Goal: Task Accomplishment & Management: Complete application form

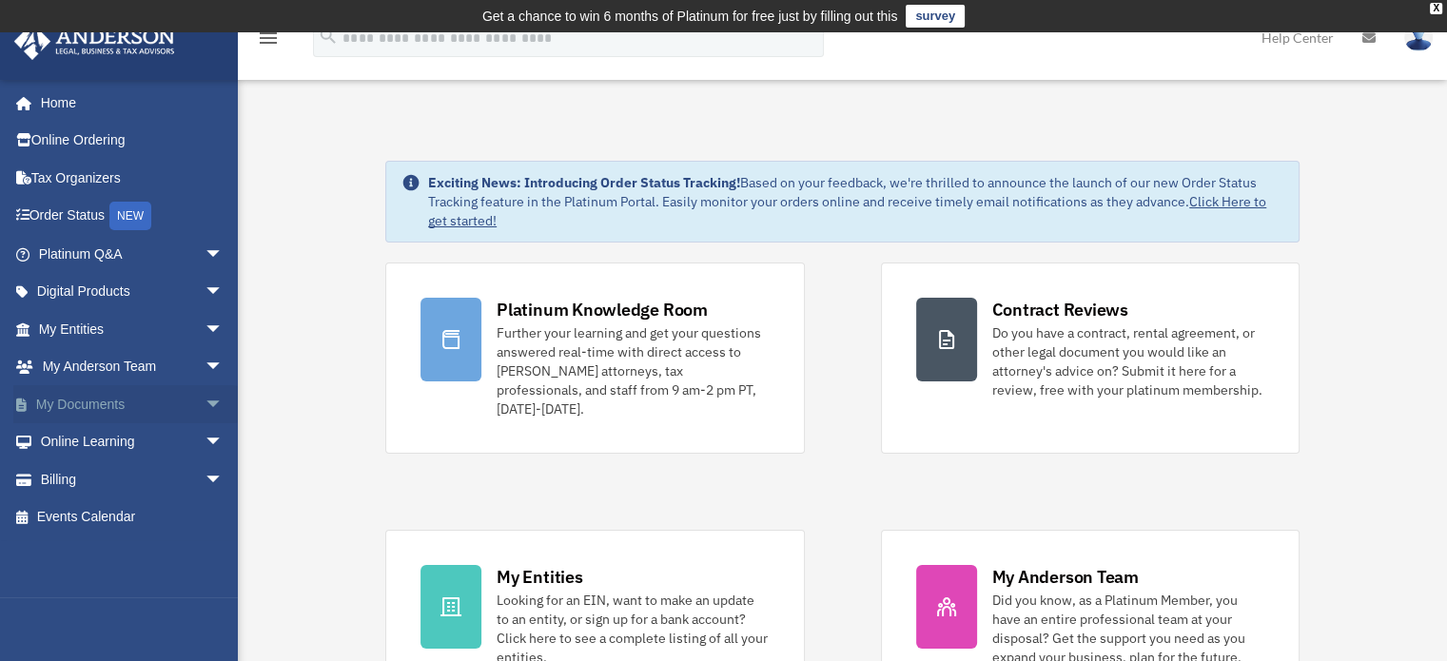
click at [205, 402] on span "arrow_drop_down" at bounding box center [224, 404] width 38 height 39
click at [205, 402] on span "arrow_drop_up" at bounding box center [224, 404] width 38 height 39
click at [205, 441] on span "arrow_drop_down" at bounding box center [224, 442] width 38 height 39
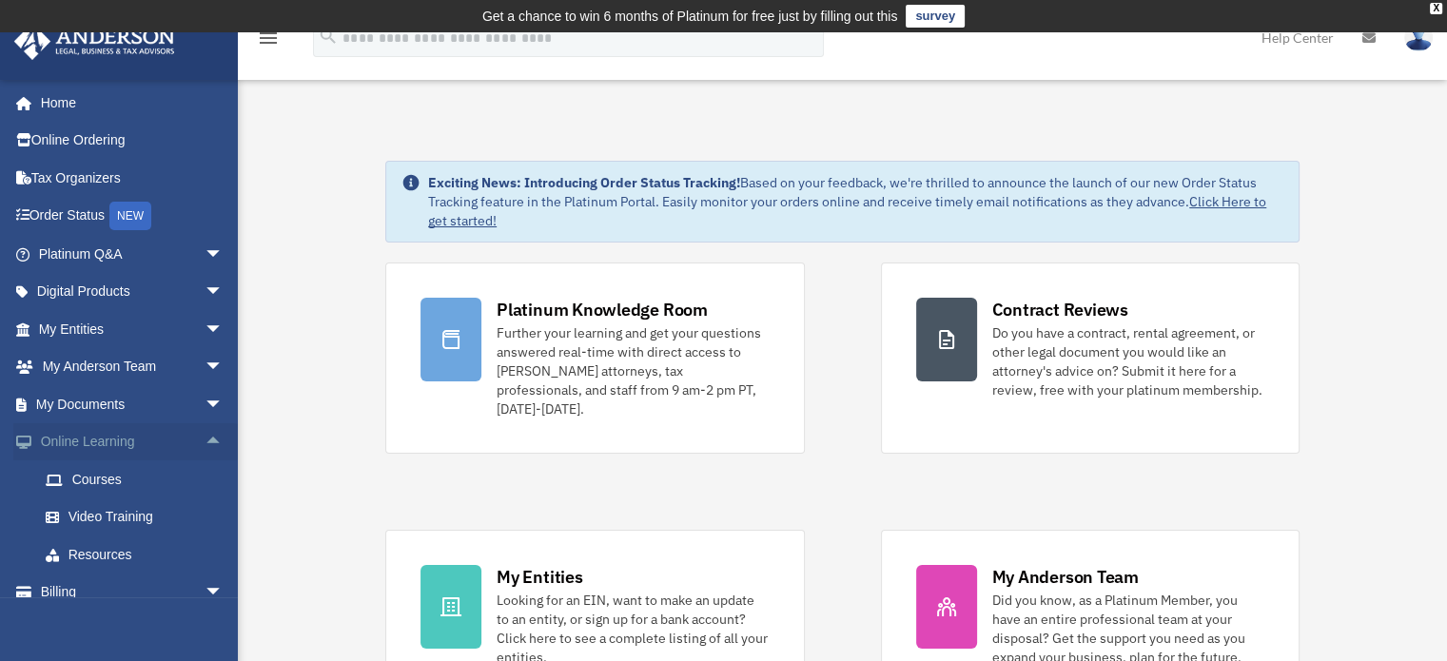
click at [205, 441] on span "arrow_drop_up" at bounding box center [224, 442] width 38 height 39
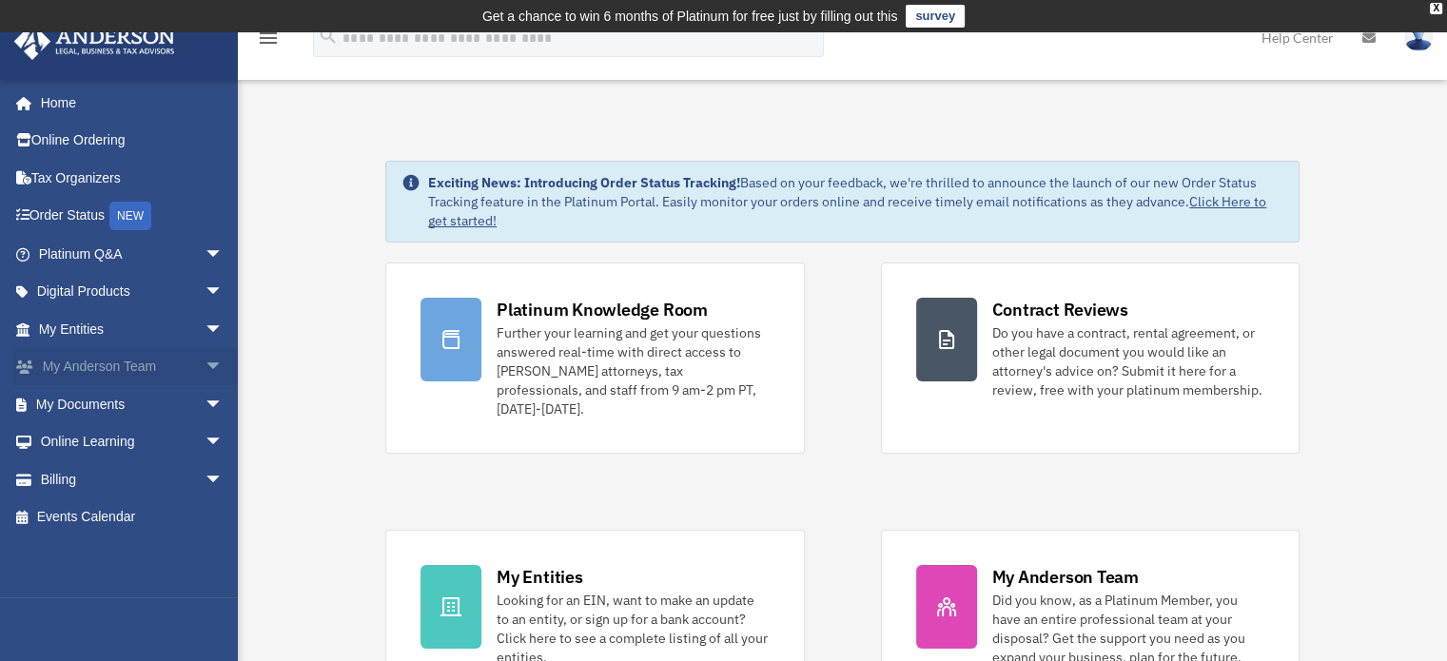
click at [205, 370] on span "arrow_drop_down" at bounding box center [224, 367] width 38 height 39
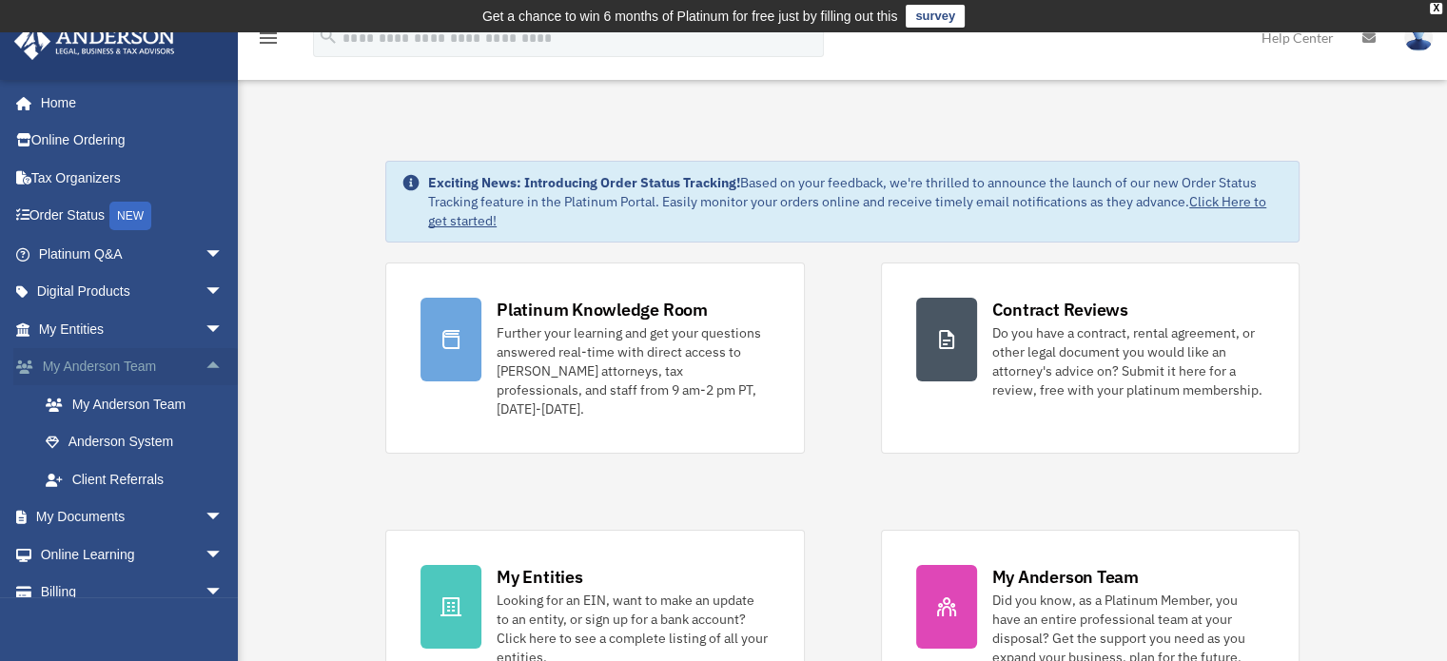
click at [205, 373] on span "arrow_drop_up" at bounding box center [224, 367] width 38 height 39
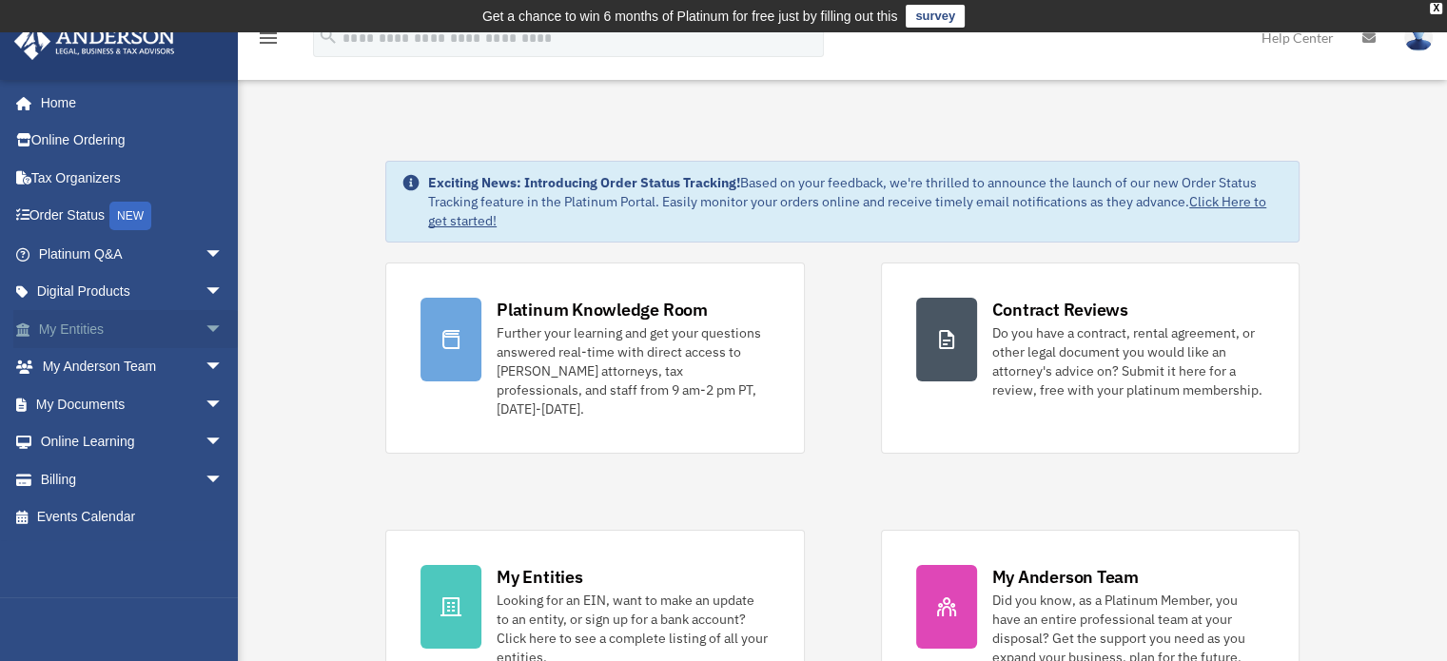
click at [205, 332] on span "arrow_drop_down" at bounding box center [224, 329] width 38 height 39
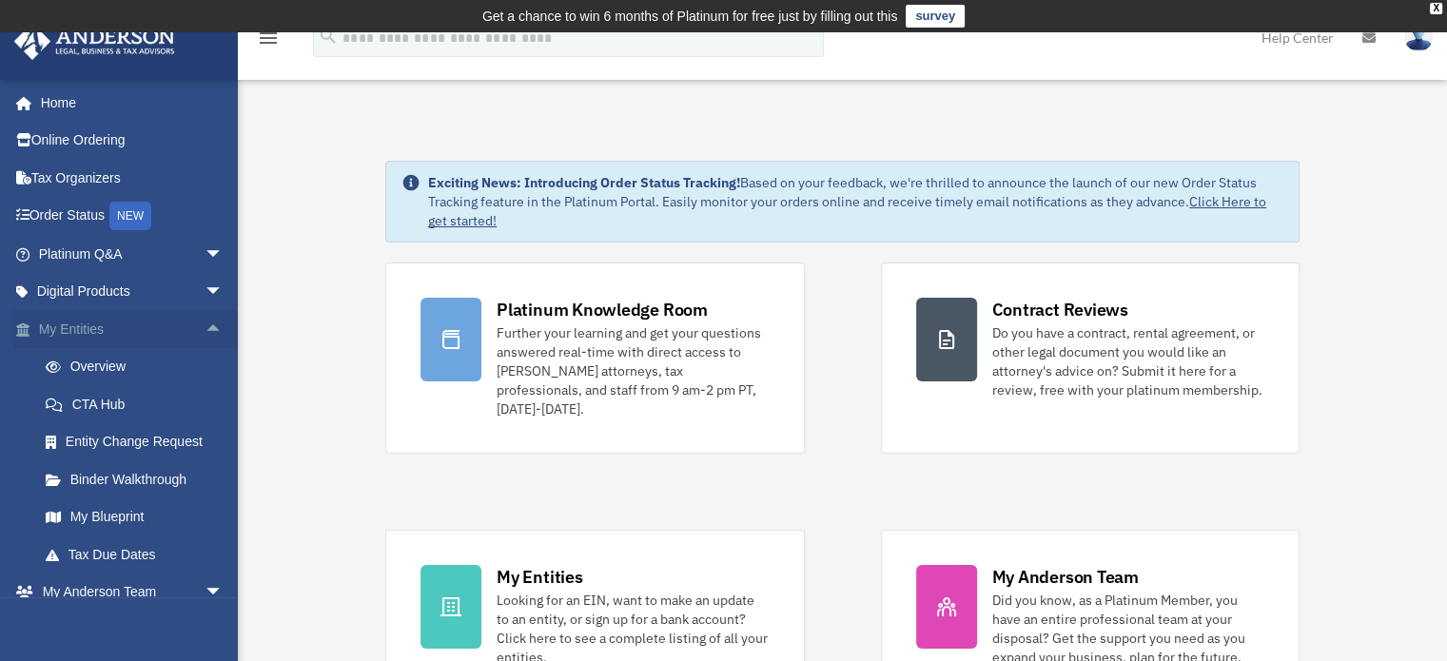
click at [205, 326] on span "arrow_drop_up" at bounding box center [224, 329] width 38 height 39
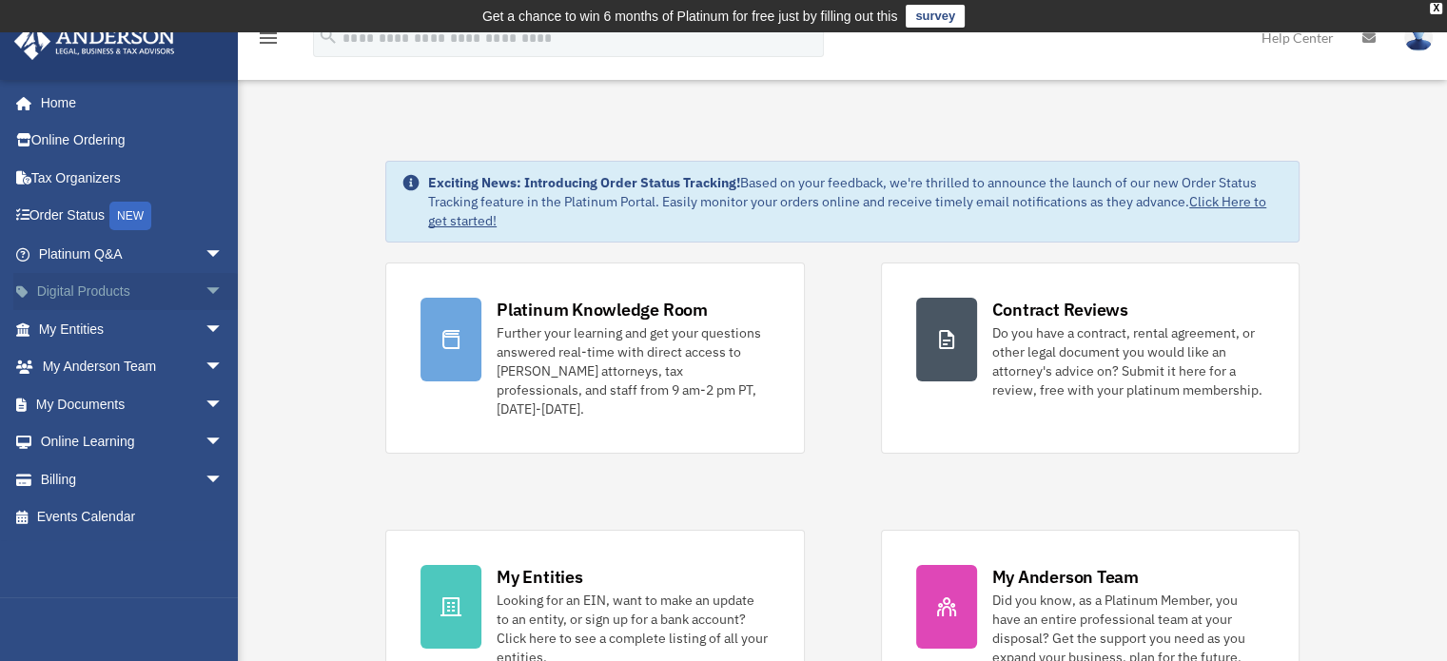
click at [205, 288] on span "arrow_drop_down" at bounding box center [224, 292] width 38 height 39
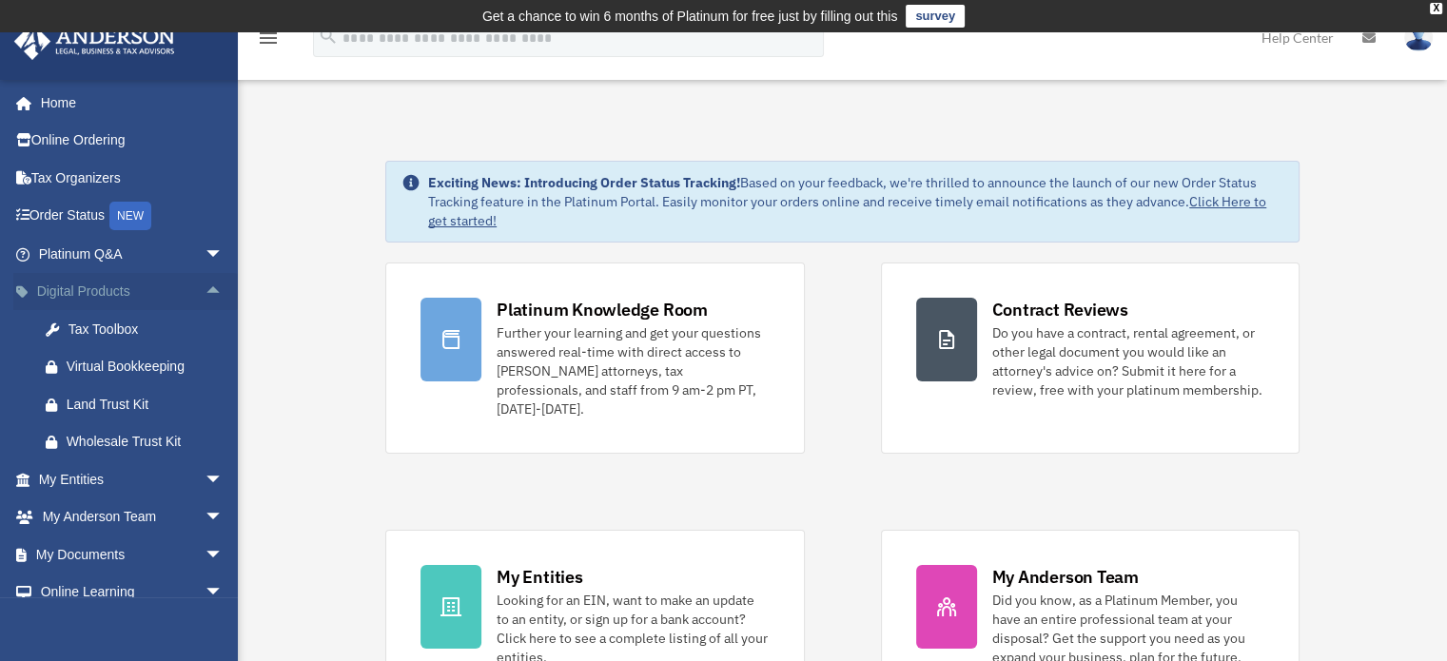
click at [205, 288] on span "arrow_drop_up" at bounding box center [224, 292] width 38 height 39
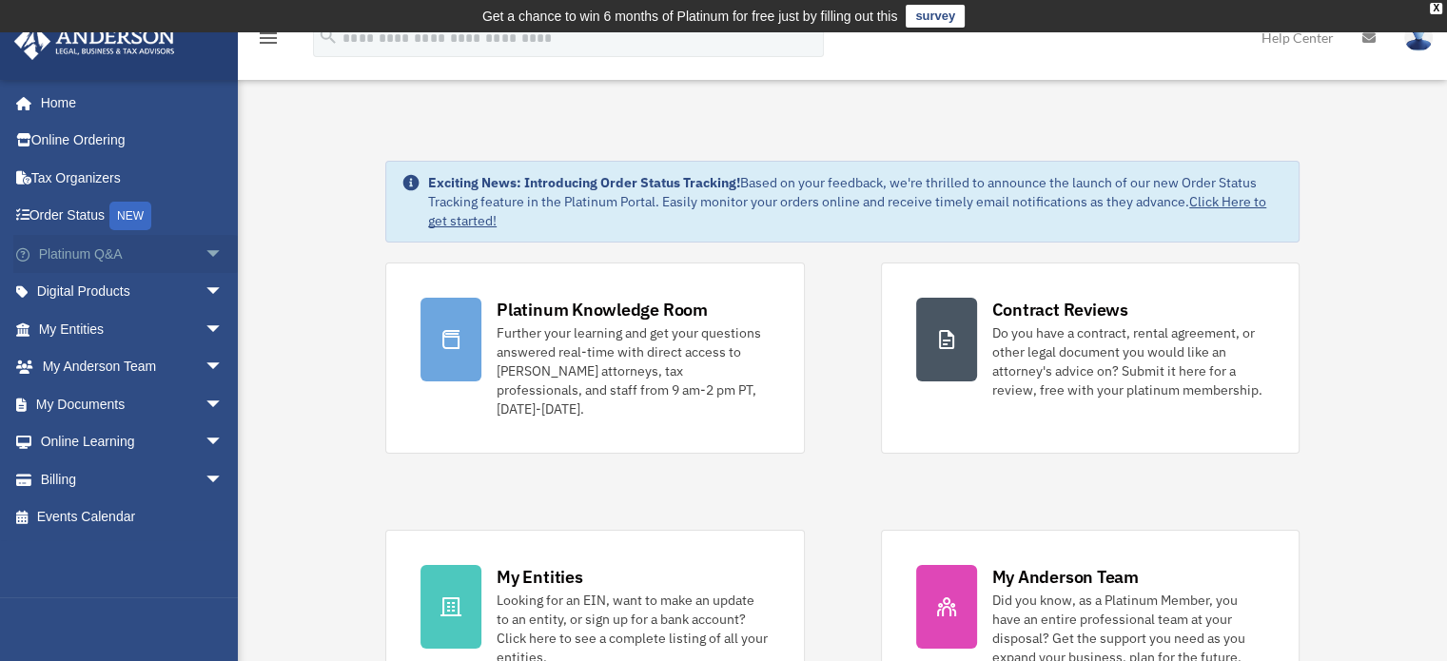
click at [207, 252] on span "arrow_drop_down" at bounding box center [224, 254] width 38 height 39
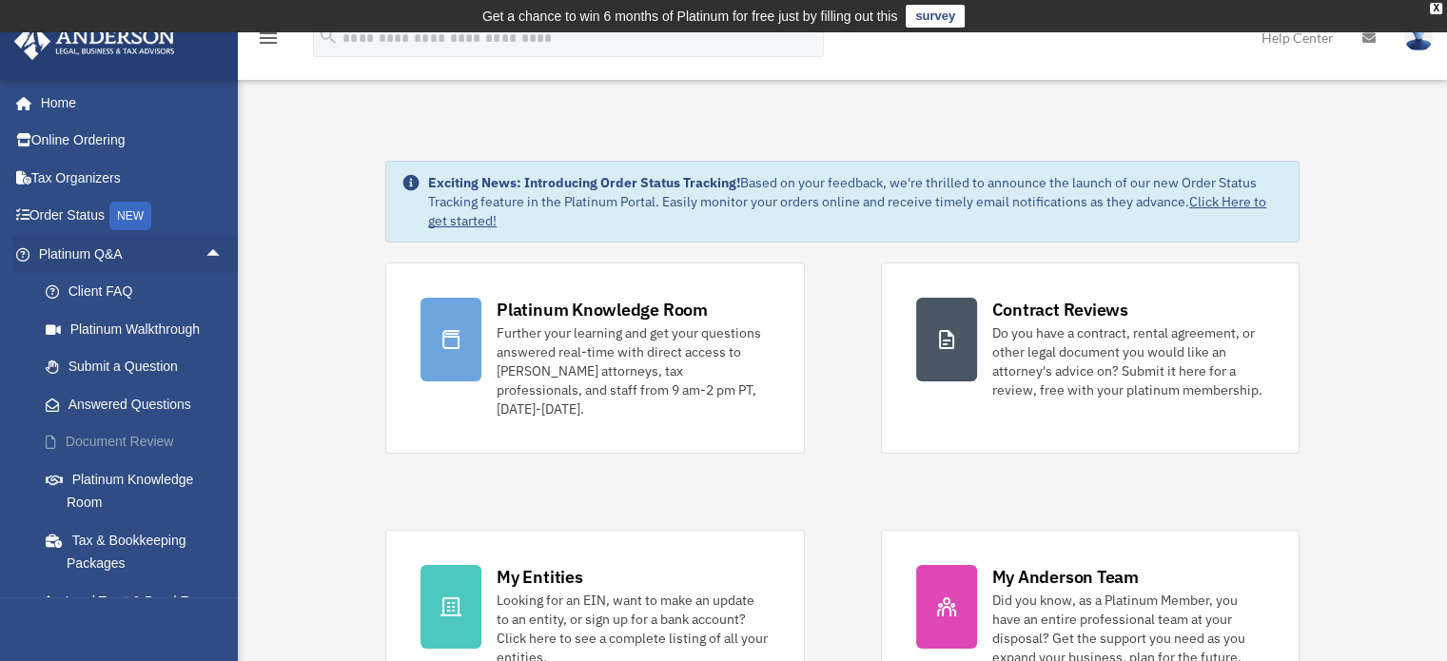
click at [151, 437] on link "Document Review" at bounding box center [139, 442] width 225 height 38
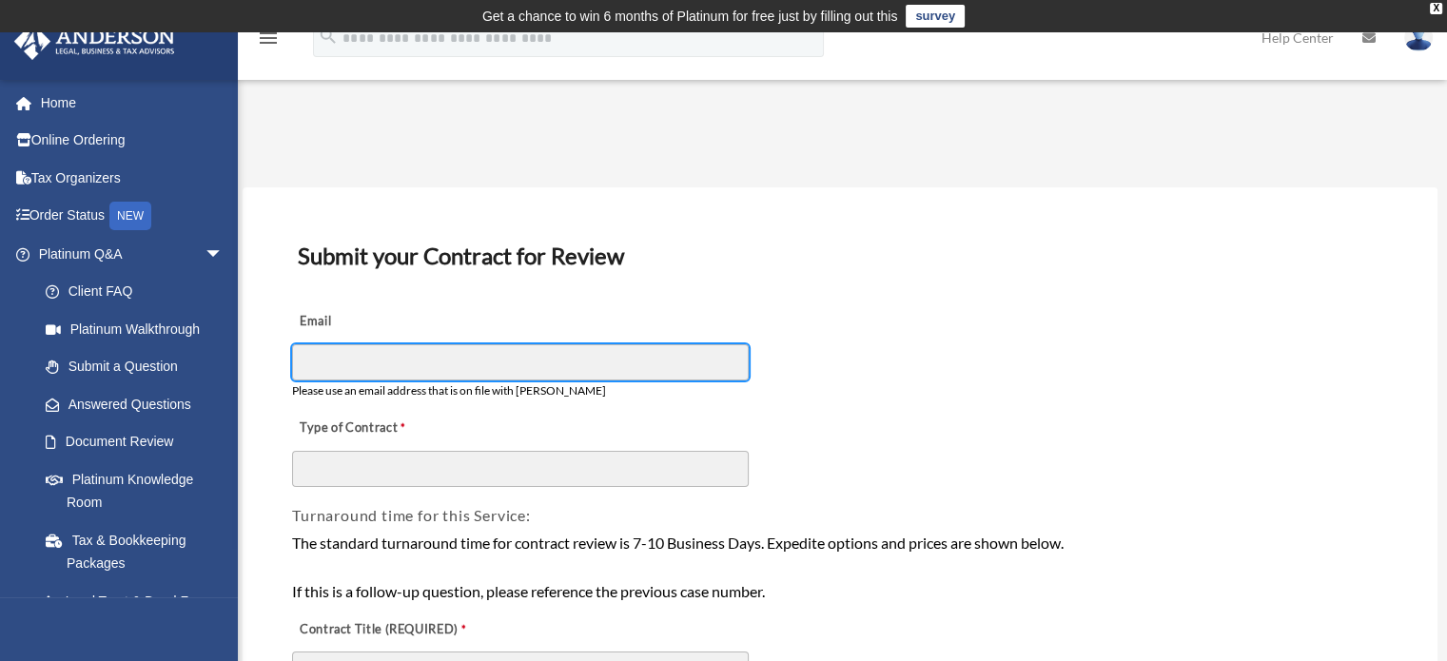
click at [452, 367] on input "Email" at bounding box center [520, 362] width 457 height 36
type input "**********"
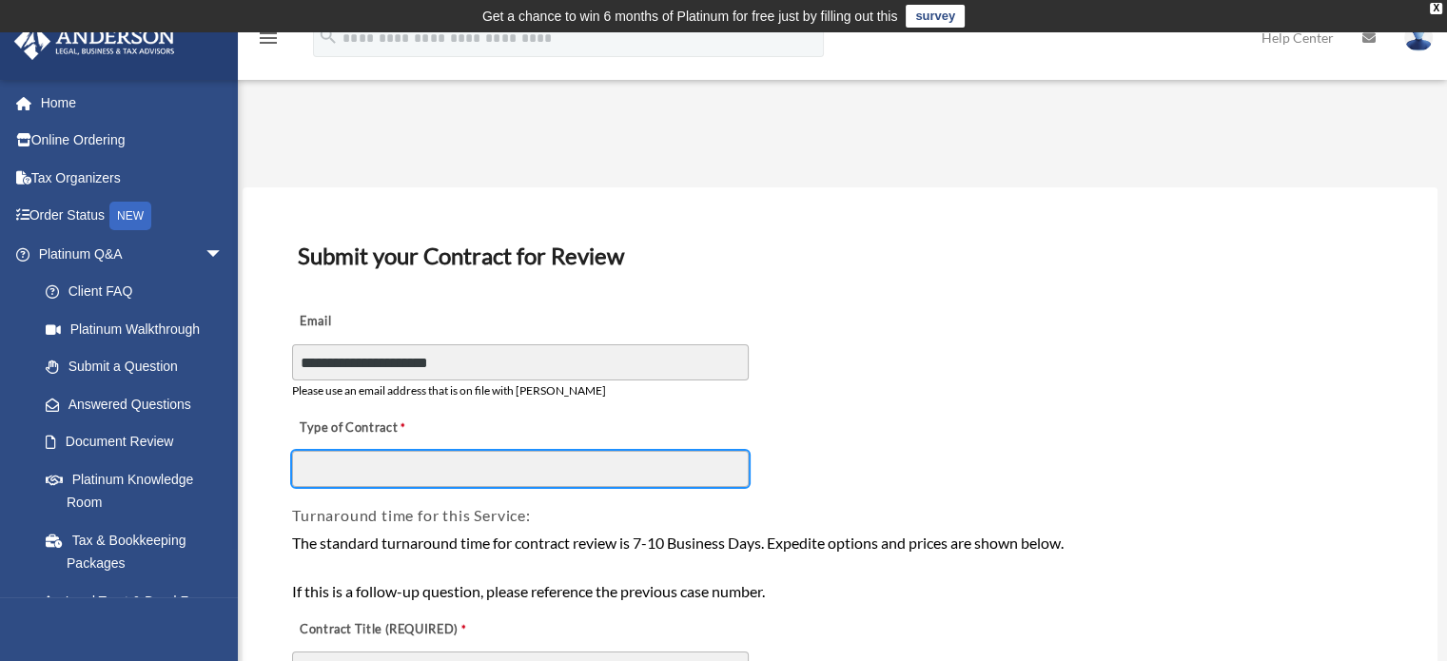
click at [442, 468] on input "Type of Contract" at bounding box center [520, 469] width 457 height 36
type input "*"
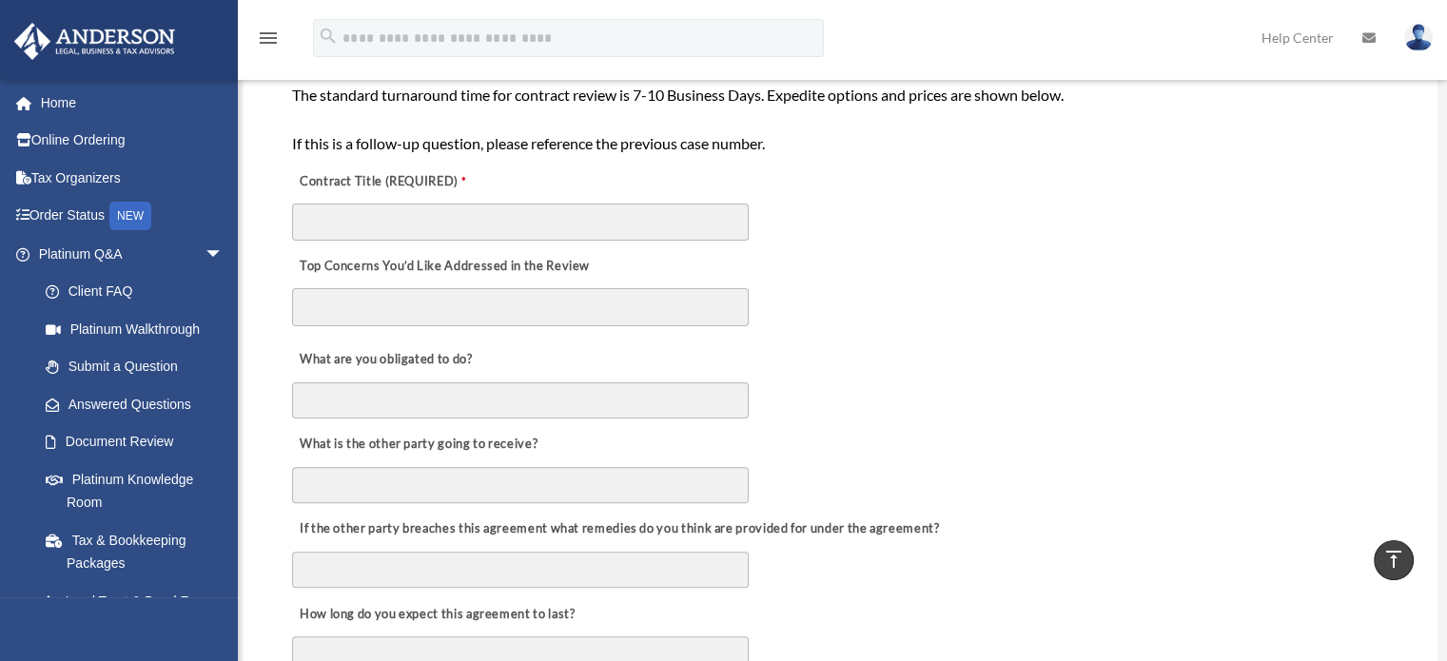
scroll to position [451, 0]
type input "*****"
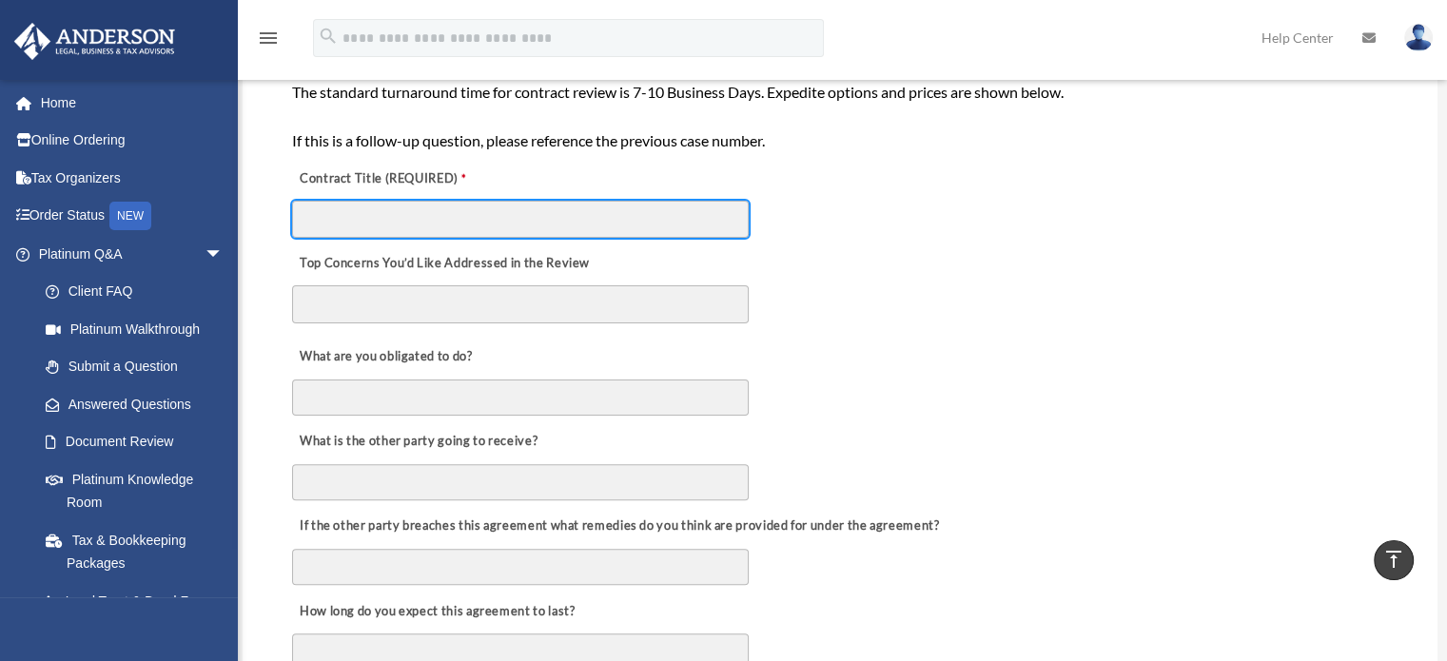
click at [459, 225] on input "Contract Title (REQUIRED)" at bounding box center [520, 219] width 457 height 36
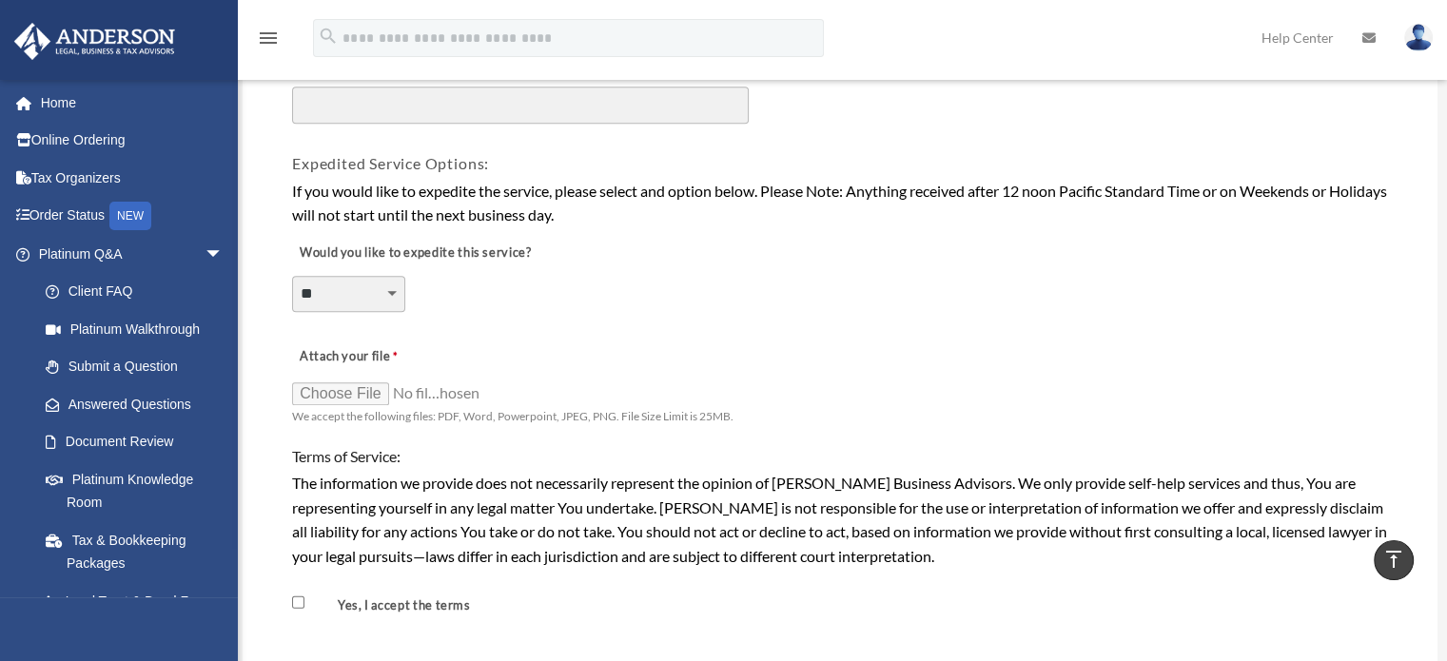
scroll to position [1340, 0]
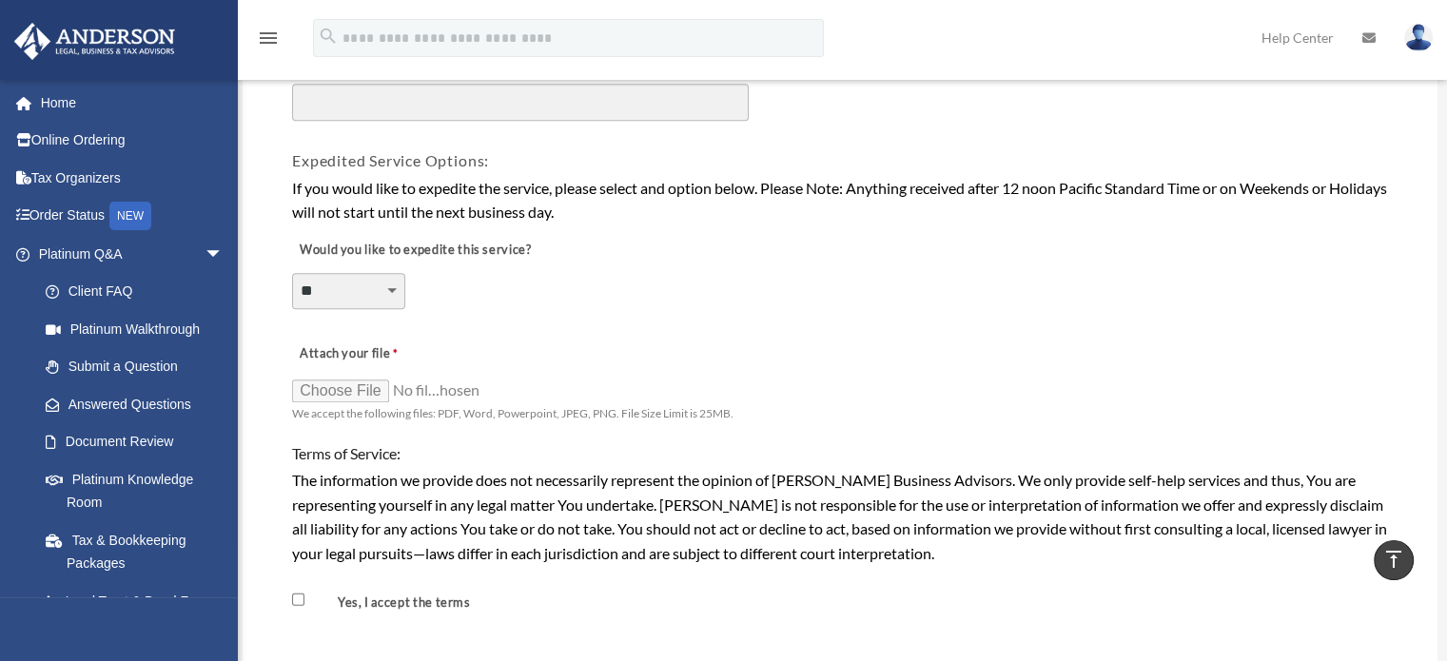
type input "**********"
click at [345, 379] on input "Attach your file" at bounding box center [387, 390] width 190 height 27
click at [339, 383] on input "Attach your file" at bounding box center [387, 390] width 190 height 27
click at [333, 380] on input "Attach your file" at bounding box center [387, 390] width 190 height 27
click at [323, 383] on input "Attach your file" at bounding box center [387, 390] width 190 height 27
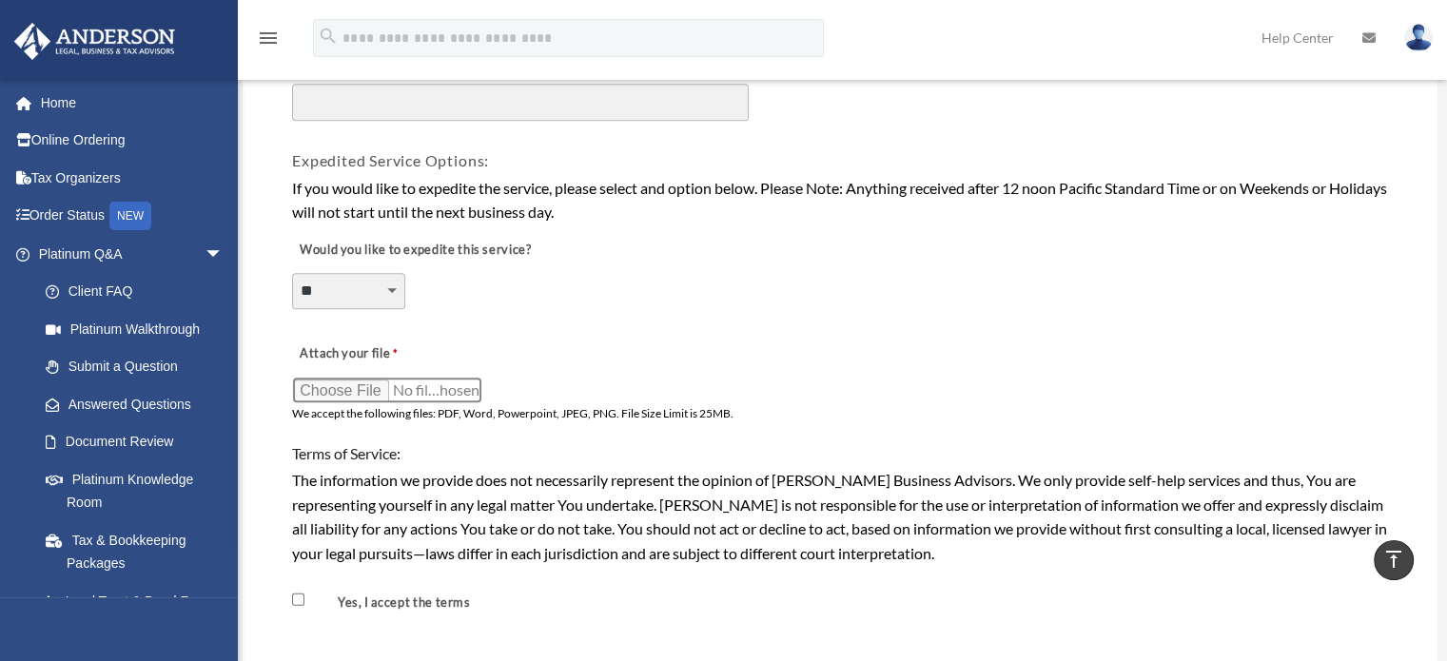
click at [327, 379] on input "Attach your file" at bounding box center [387, 390] width 190 height 27
click at [322, 384] on input "Attach your file" at bounding box center [387, 390] width 190 height 27
click at [315, 379] on input "Attach your file" at bounding box center [387, 390] width 190 height 27
click at [313, 377] on input "Attach your file" at bounding box center [387, 390] width 190 height 27
click at [346, 379] on input "Attach your file" at bounding box center [387, 390] width 190 height 27
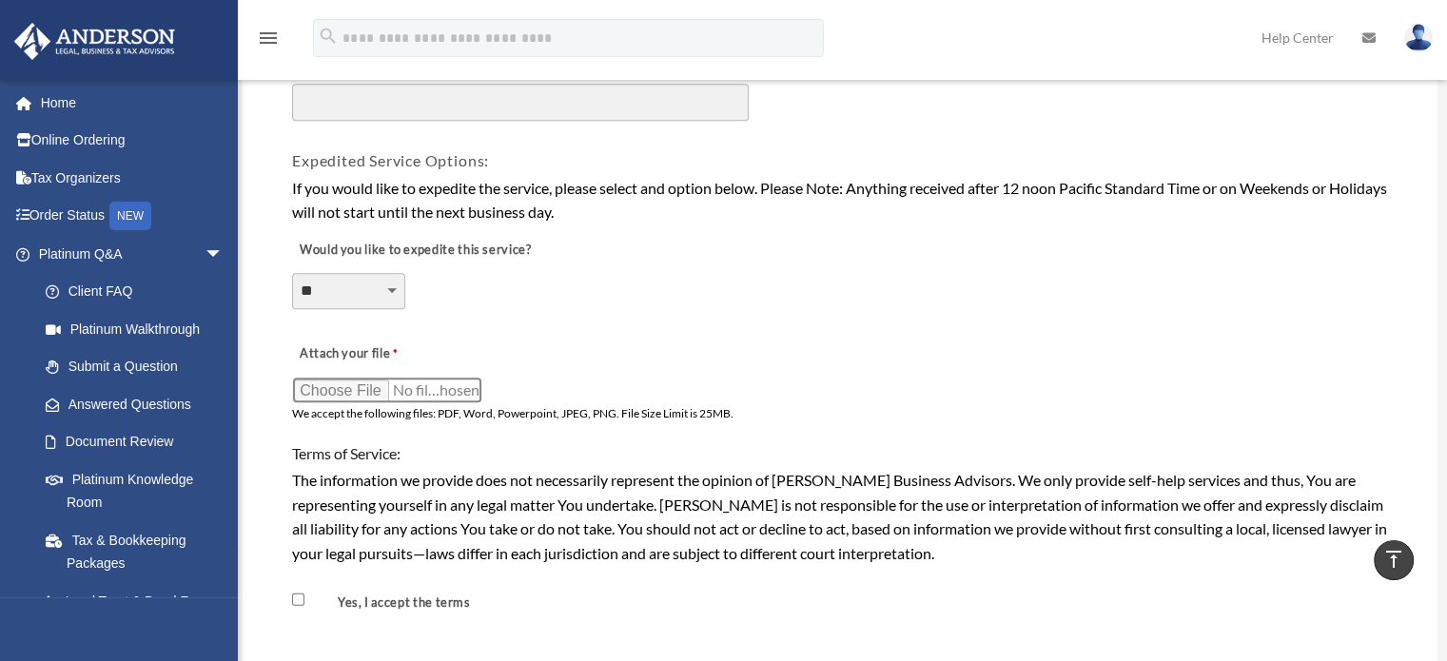
click at [322, 382] on input "Attach your file" at bounding box center [387, 390] width 190 height 27
click at [329, 383] on input "Attach your file" at bounding box center [387, 390] width 190 height 27
type input "**********"
click at [451, 383] on input "Attach your file" at bounding box center [387, 390] width 190 height 27
click at [452, 351] on label "Attach your file" at bounding box center [387, 355] width 190 height 27
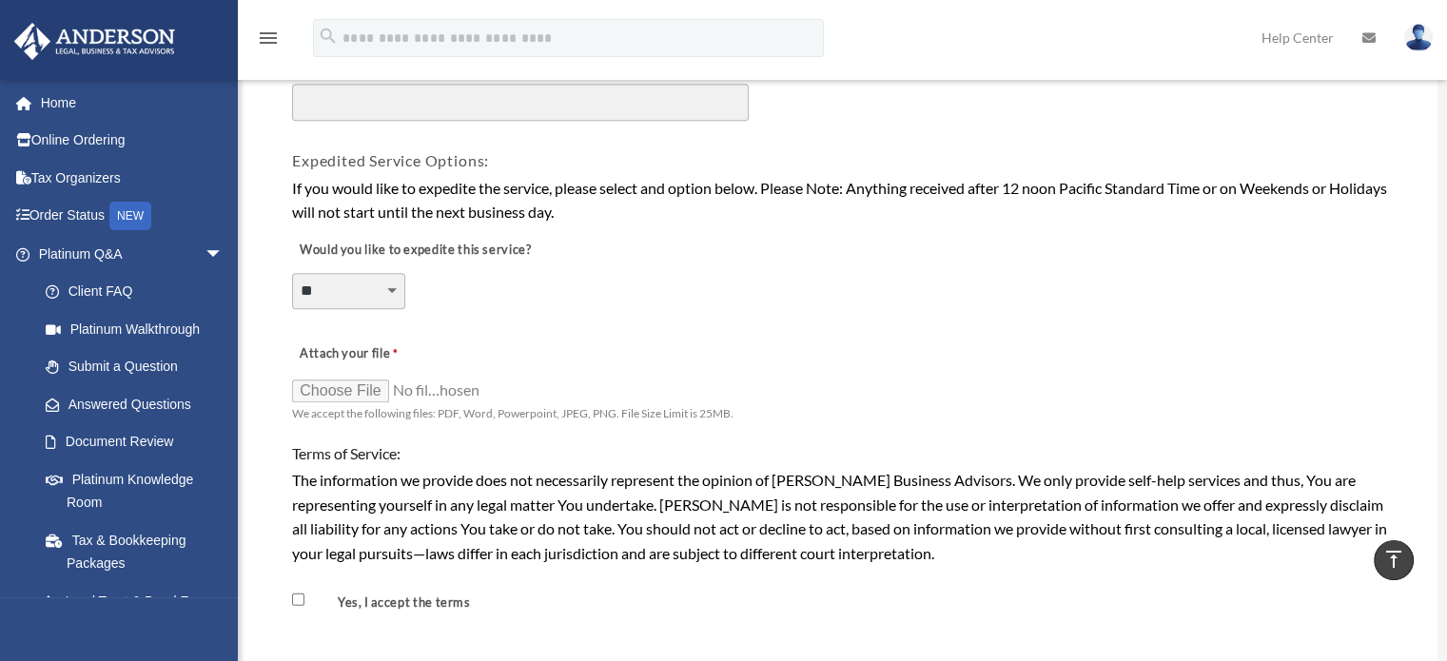
click at [452, 377] on input "Attach your file" at bounding box center [387, 390] width 190 height 27
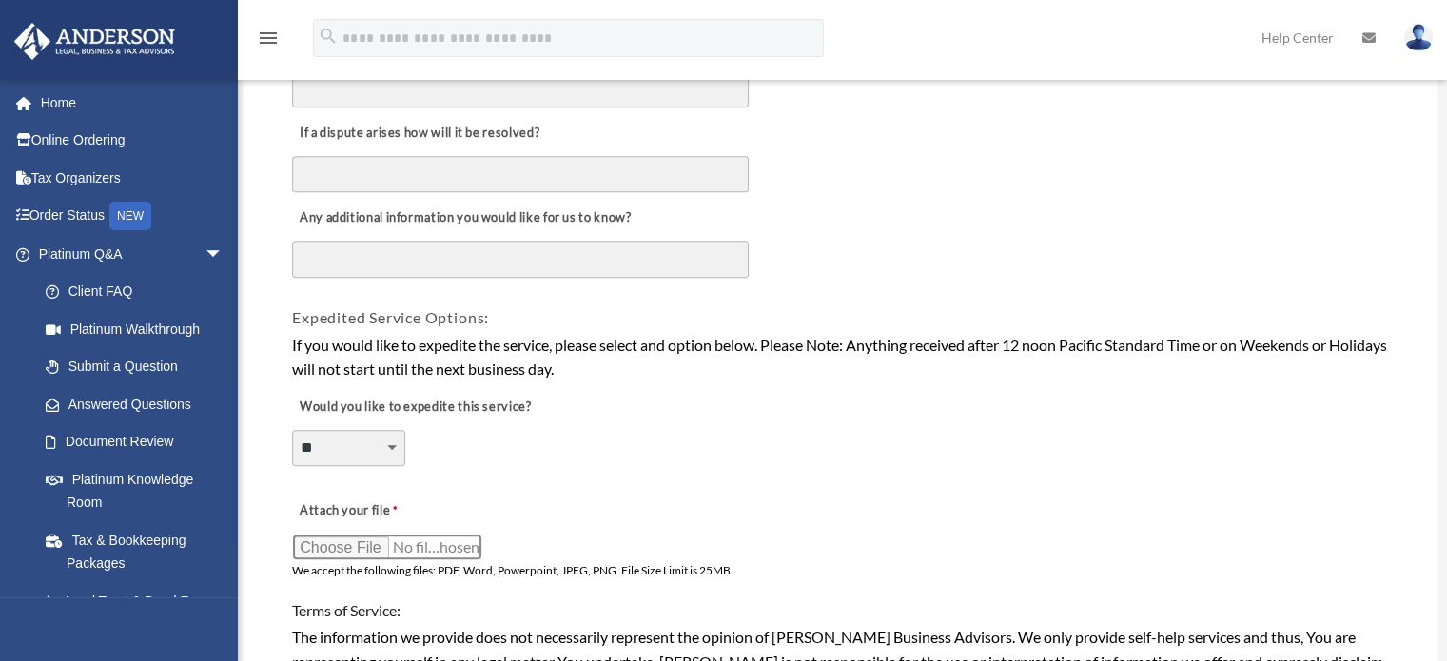
scroll to position [1191, 0]
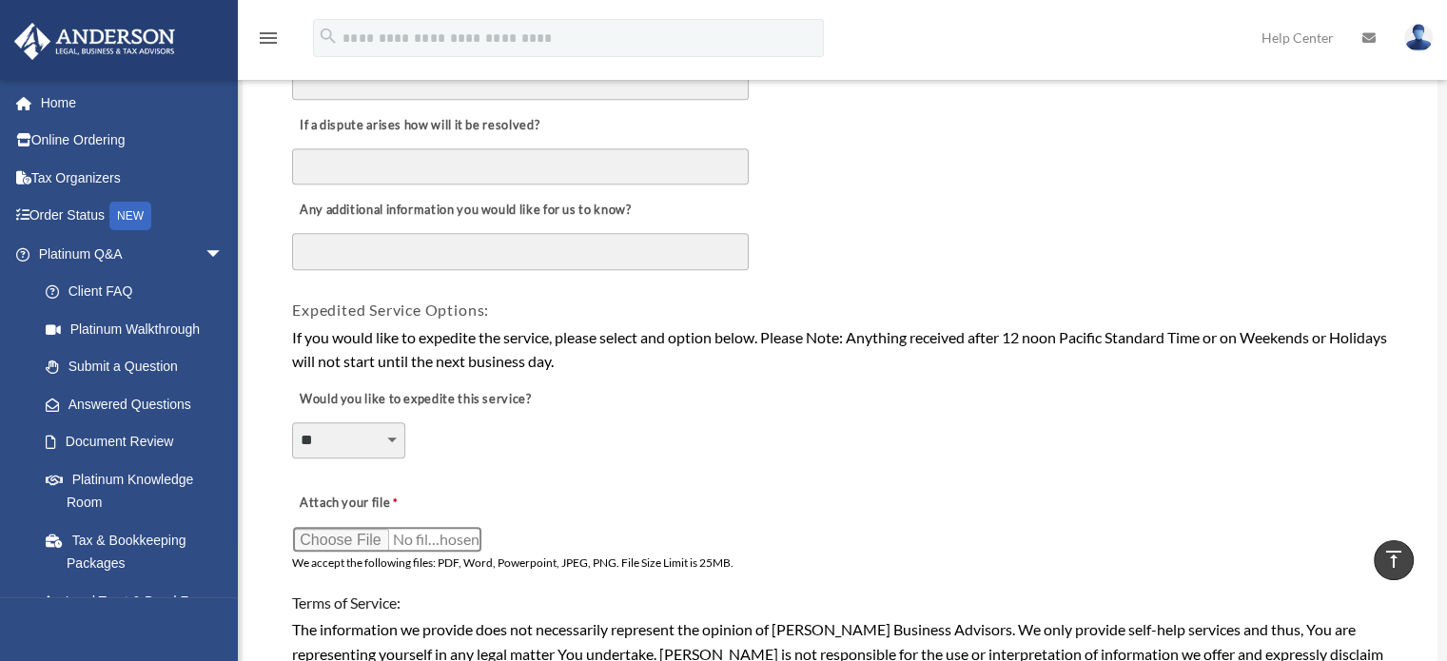
click at [402, 526] on input "Attach your file" at bounding box center [387, 539] width 190 height 27
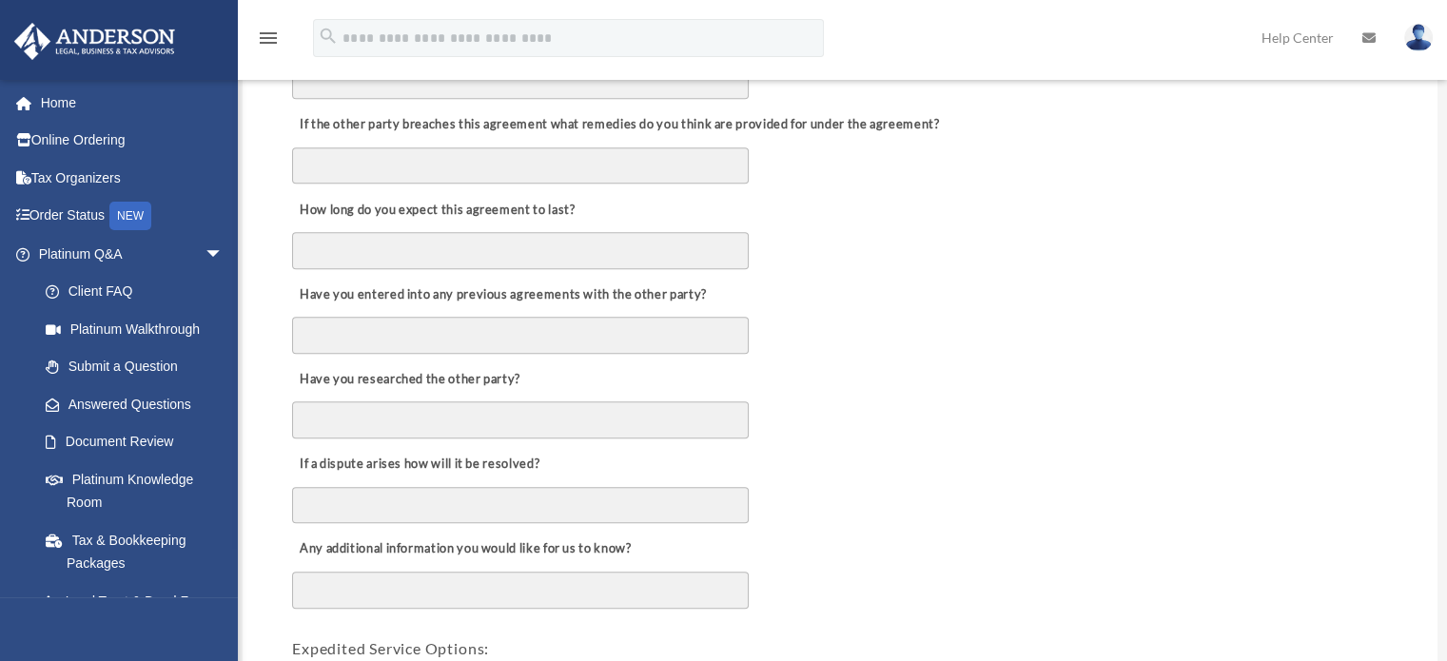
scroll to position [860, 0]
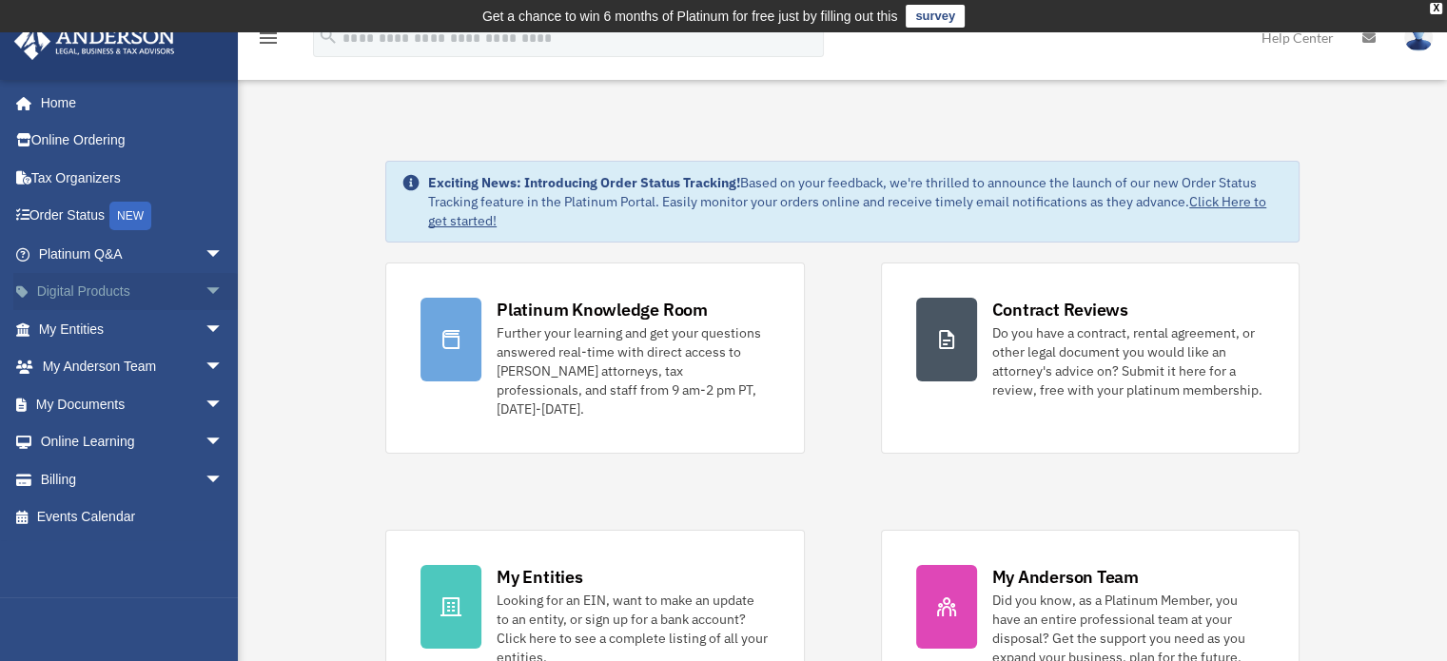
click at [205, 291] on span "arrow_drop_down" at bounding box center [224, 292] width 38 height 39
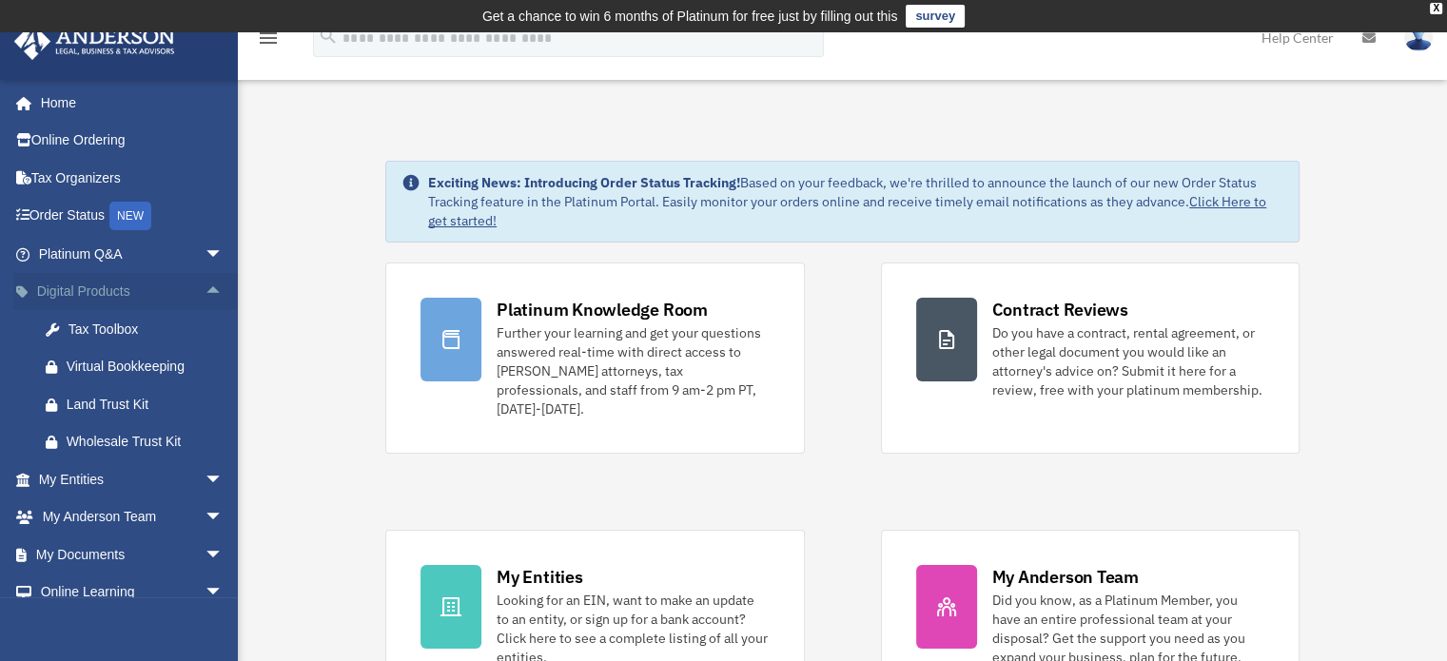
click at [205, 291] on span "arrow_drop_up" at bounding box center [224, 292] width 38 height 39
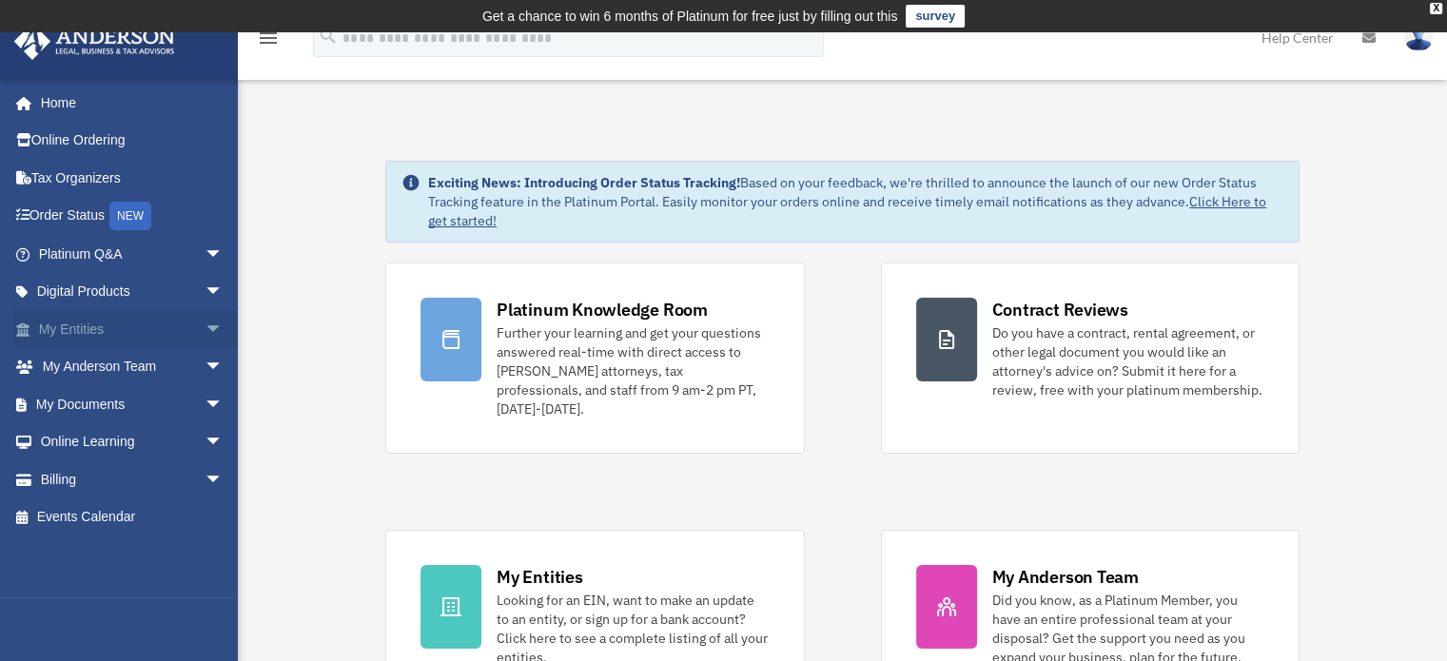
click at [205, 324] on span "arrow_drop_down" at bounding box center [224, 329] width 38 height 39
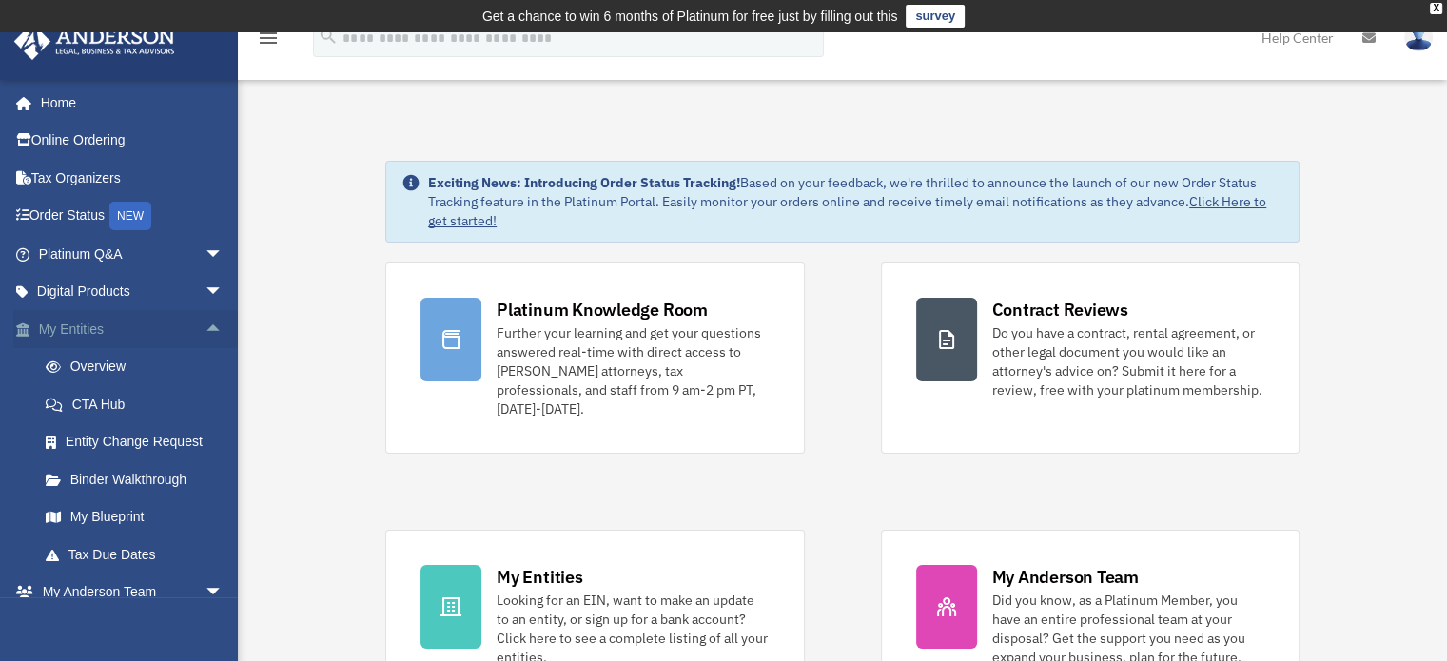
click at [206, 323] on span "arrow_drop_up" at bounding box center [224, 329] width 38 height 39
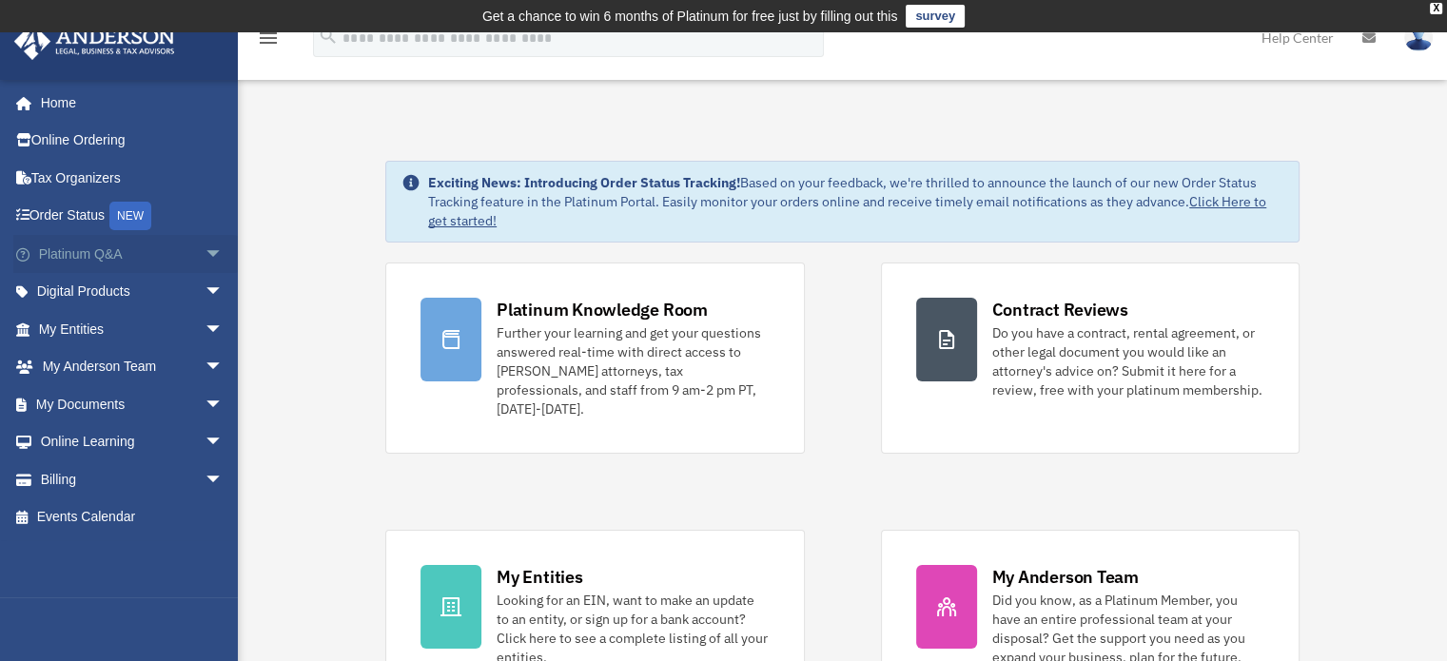
click at [206, 260] on span "arrow_drop_down" at bounding box center [224, 254] width 38 height 39
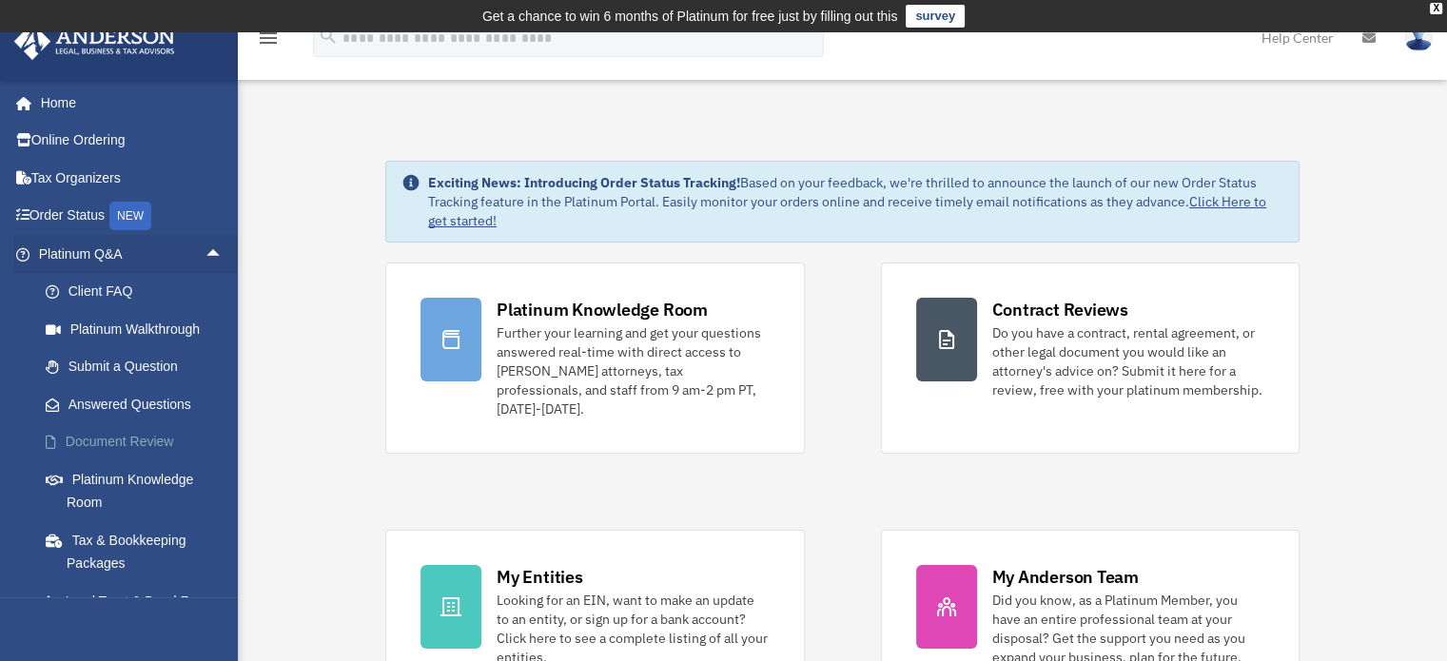
click at [143, 433] on link "Document Review" at bounding box center [139, 442] width 225 height 38
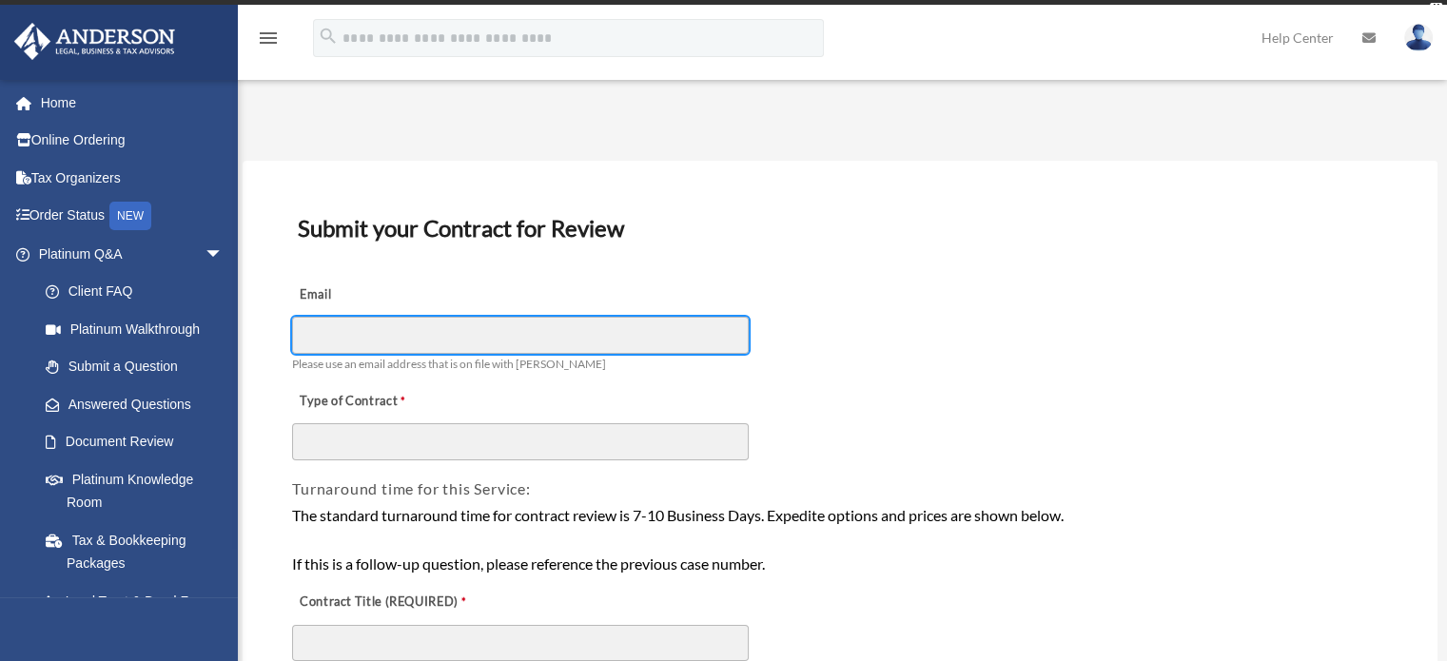
click at [358, 336] on input "Email" at bounding box center [520, 335] width 457 height 36
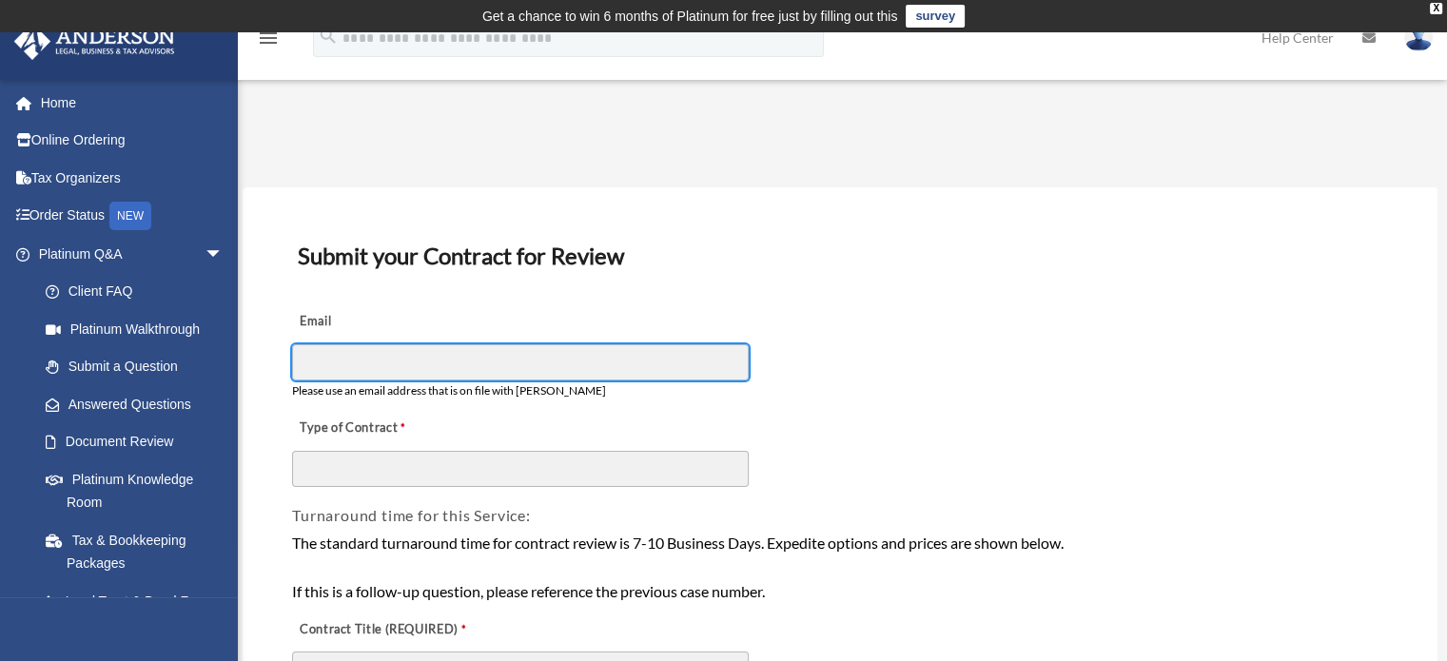
type input "**********"
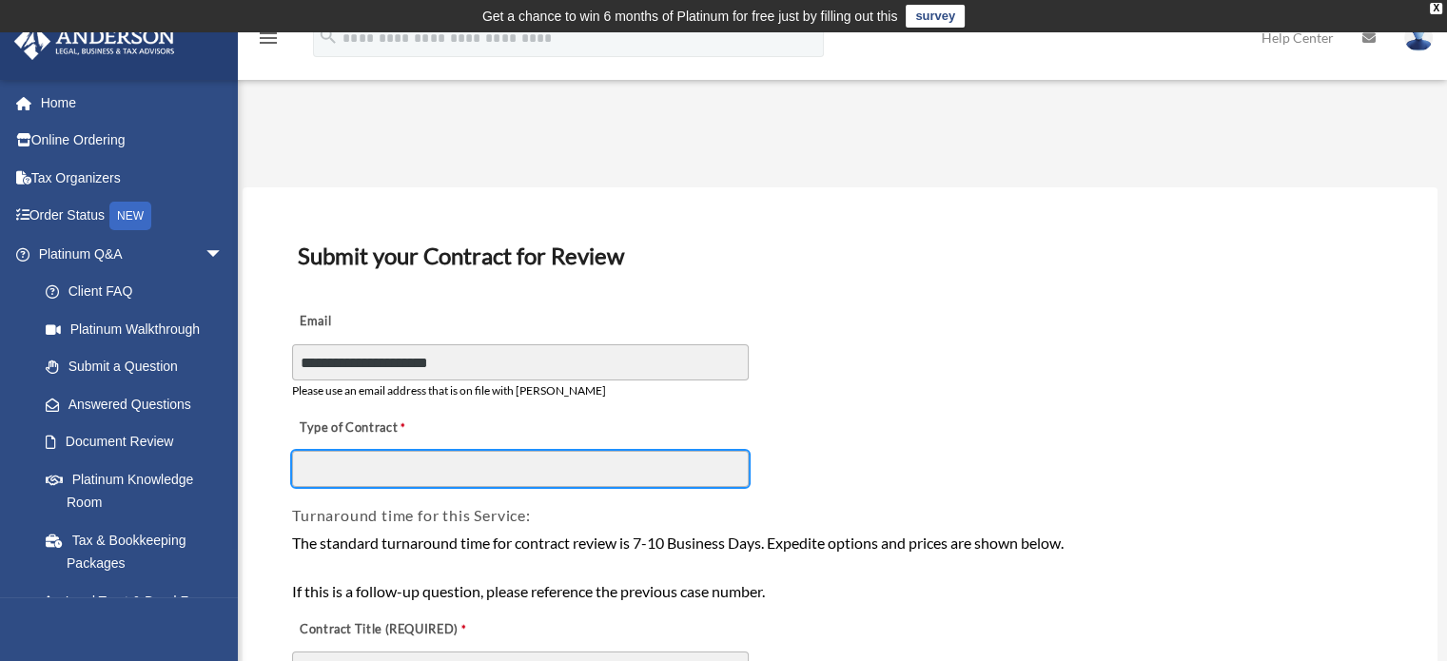
click at [391, 466] on input "Type of Contract" at bounding box center [520, 469] width 457 height 36
type input "*"
type input "*****"
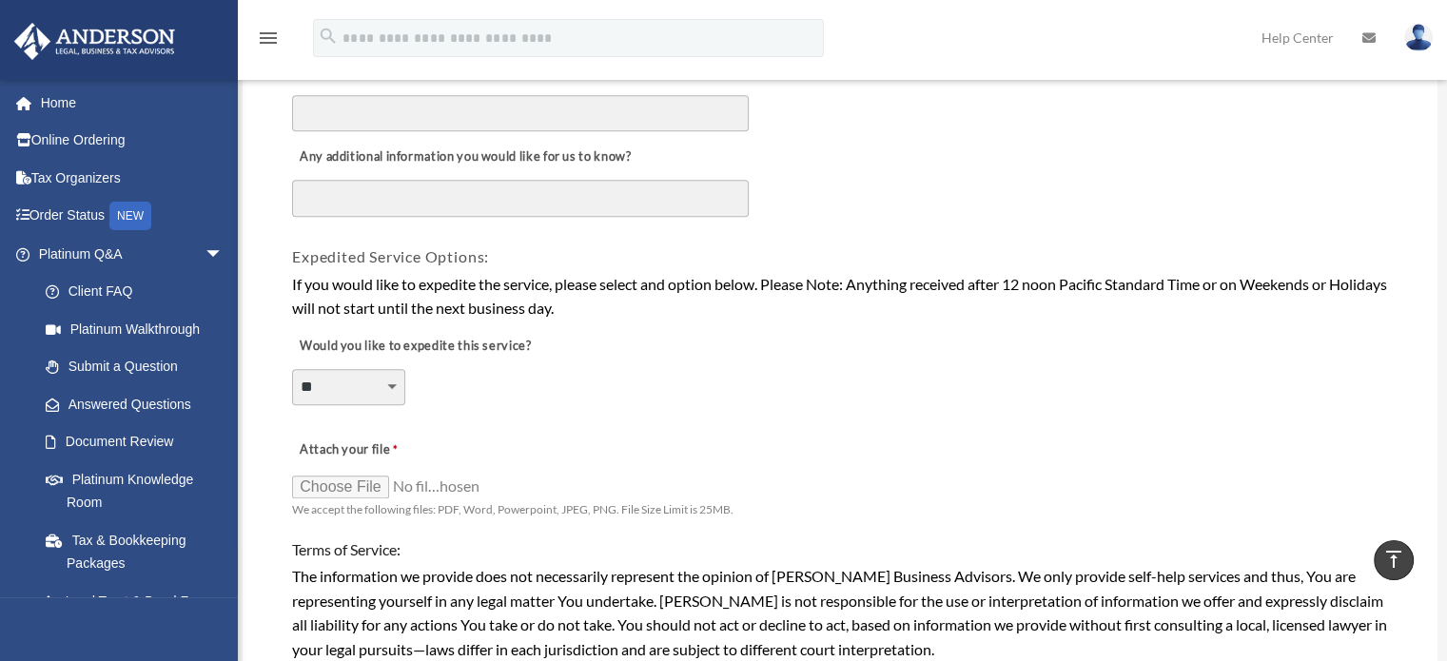
scroll to position [1285, 0]
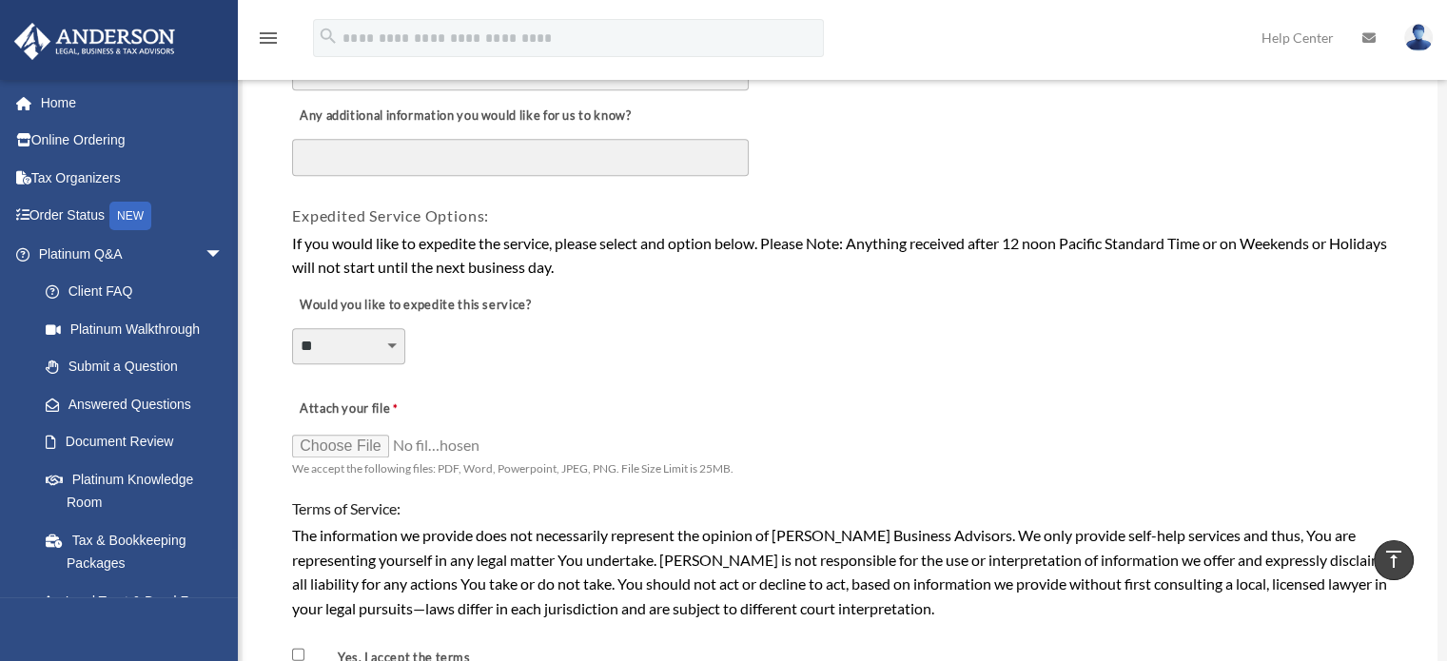
type input "**********"
click at [345, 439] on input "Attach your file" at bounding box center [387, 445] width 190 height 27
click at [338, 440] on input "Attach your file" at bounding box center [387, 445] width 190 height 27
click at [322, 439] on input "Attach your file" at bounding box center [387, 445] width 190 height 27
click at [312, 433] on input "Attach your file" at bounding box center [387, 445] width 190 height 27
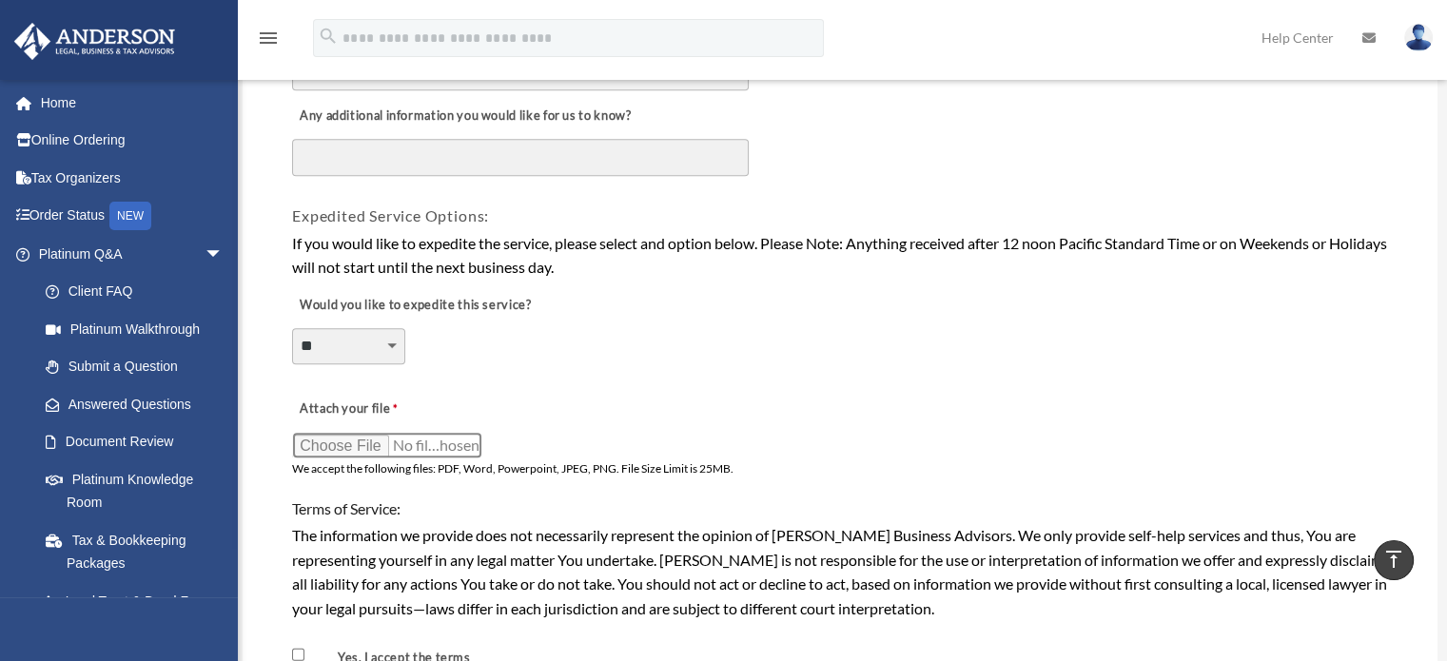
click at [334, 433] on input "Attach your file" at bounding box center [387, 445] width 190 height 27
click at [316, 435] on input "Attach your file" at bounding box center [387, 445] width 190 height 27
click at [327, 438] on input "Attach your file" at bounding box center [387, 445] width 190 height 27
click at [320, 432] on input "Attach your file" at bounding box center [387, 445] width 190 height 27
click at [346, 432] on input "Attach your file" at bounding box center [387, 445] width 190 height 27
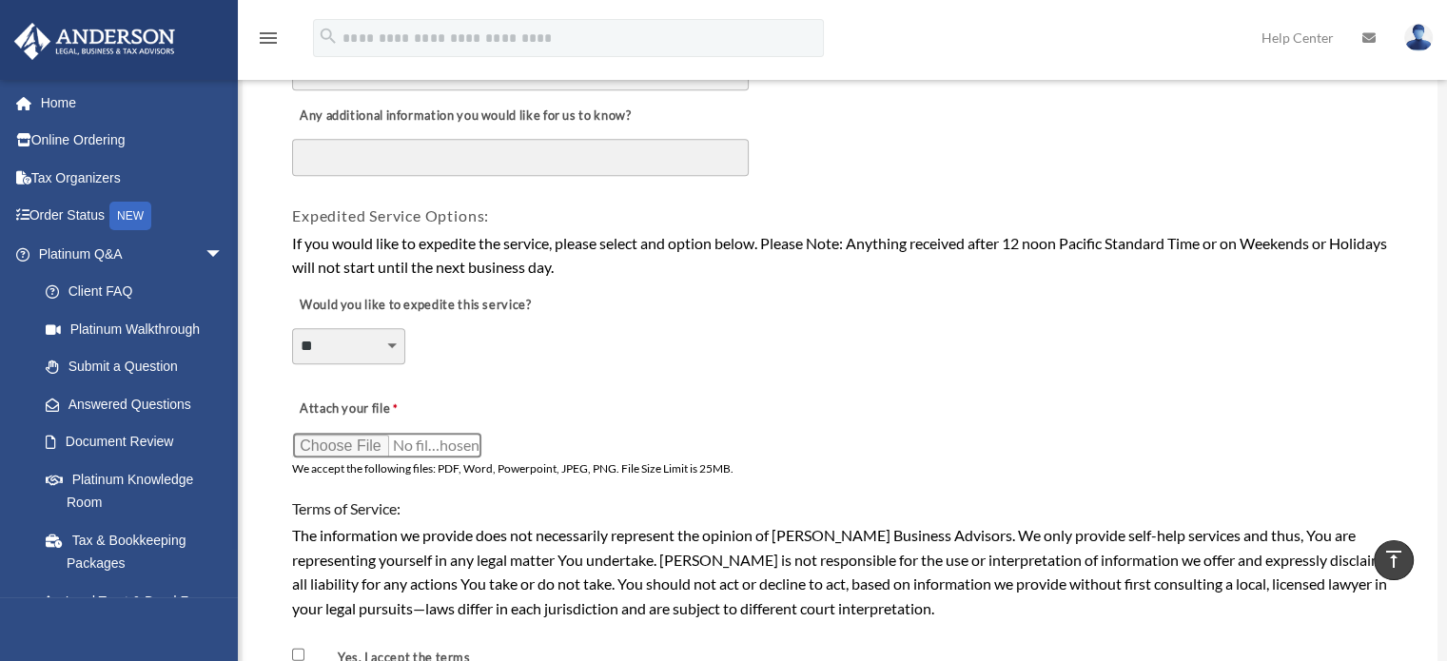
click at [316, 437] on input "Attach your file" at bounding box center [387, 445] width 190 height 27
click at [317, 437] on input "Attach your file" at bounding box center [387, 445] width 190 height 27
type input "**********"
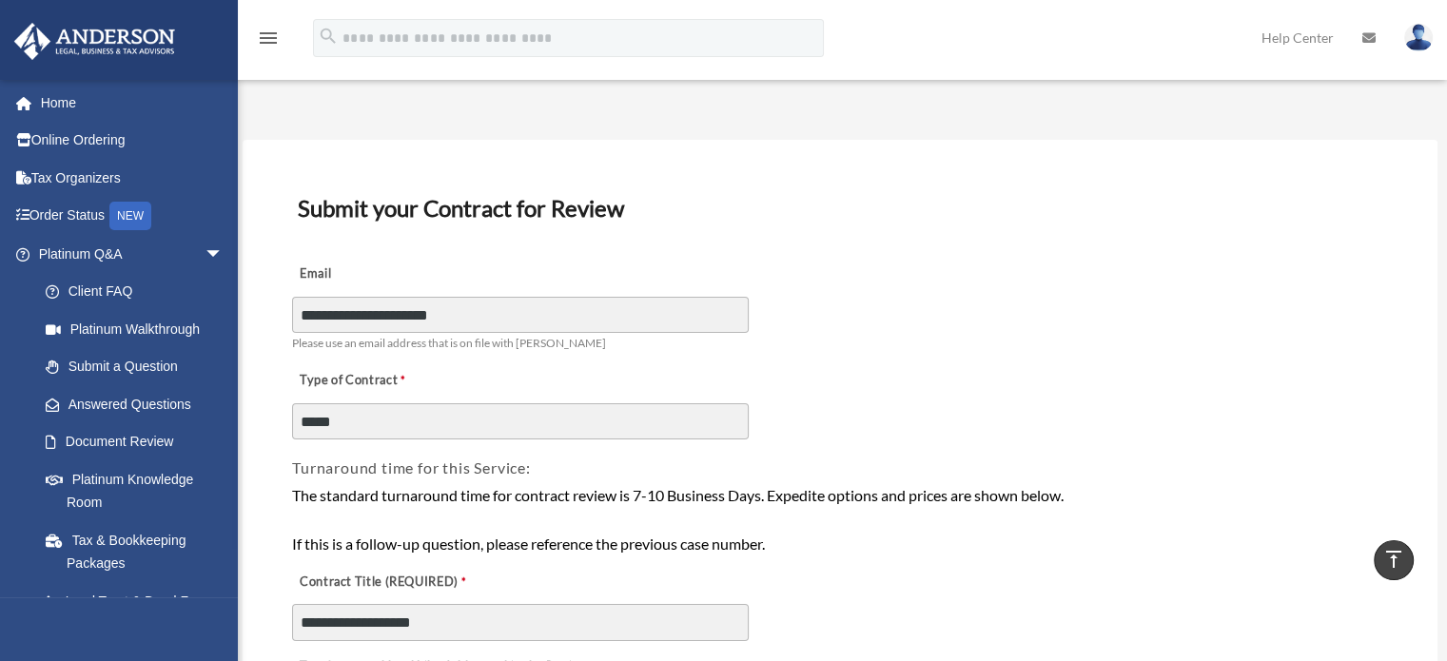
scroll to position [34, 0]
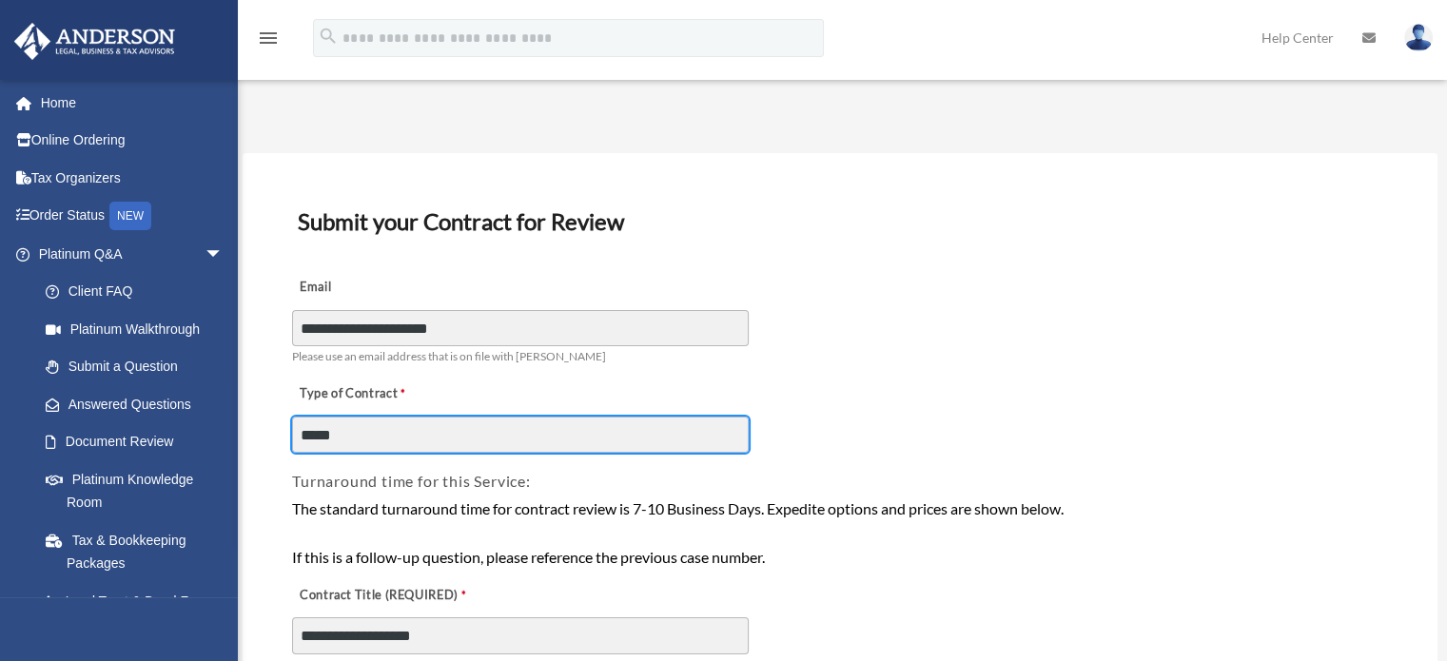
click at [421, 440] on input "*****" at bounding box center [520, 435] width 457 height 36
type input "**********"
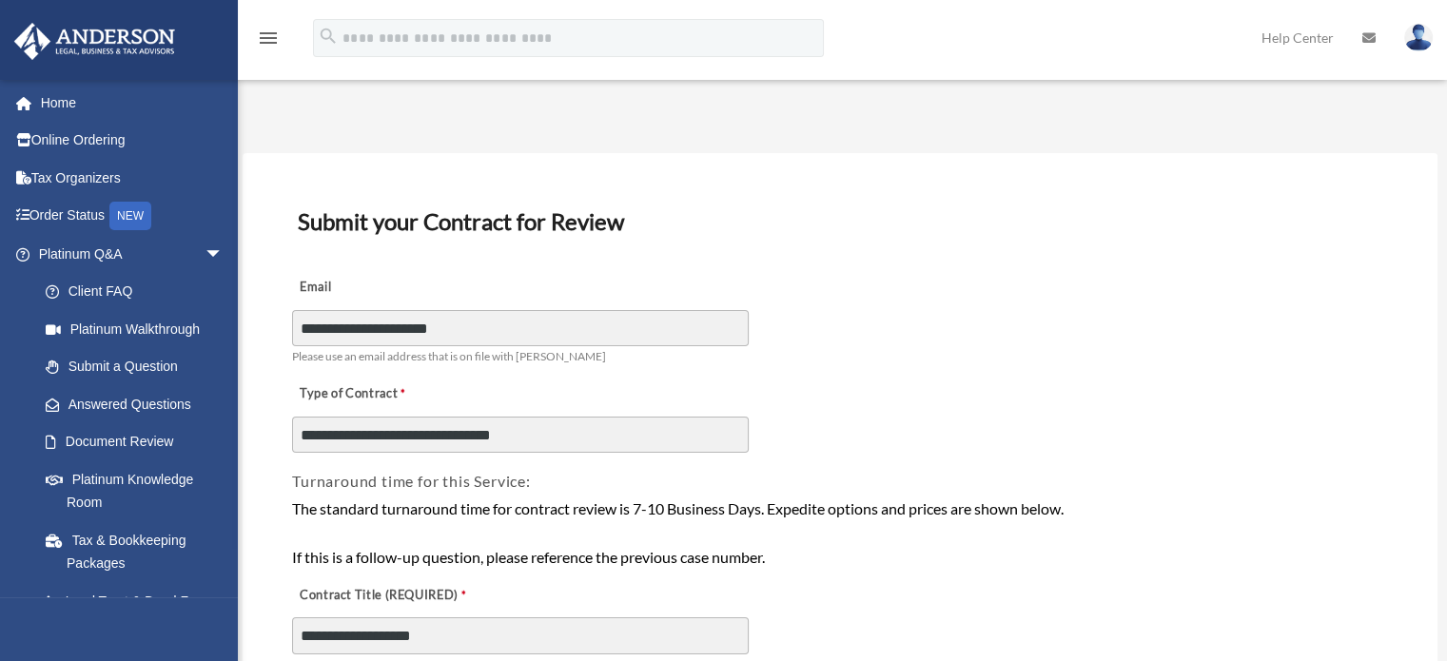
click at [920, 474] on h4 "Turnaround time for this Service:" at bounding box center [840, 481] width 1096 height 21
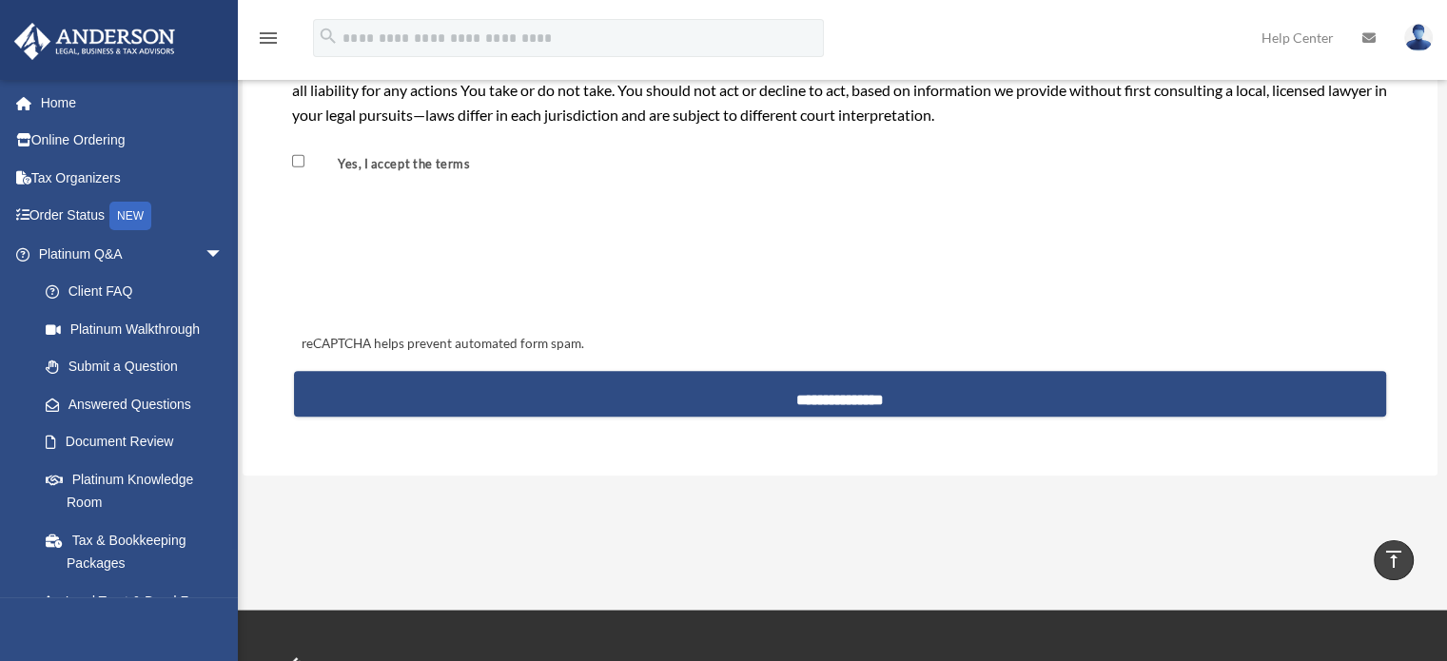
scroll to position [1792, 0]
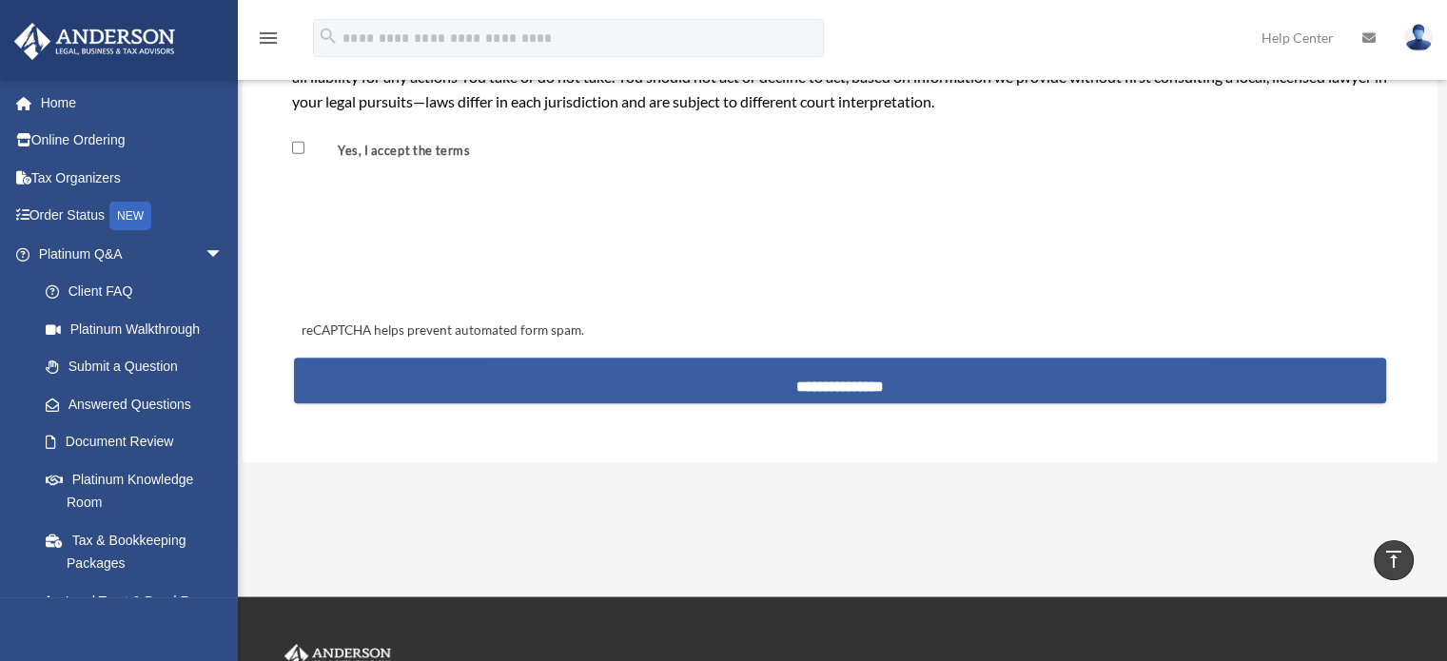
click at [814, 358] on input "**********" at bounding box center [840, 381] width 1092 height 46
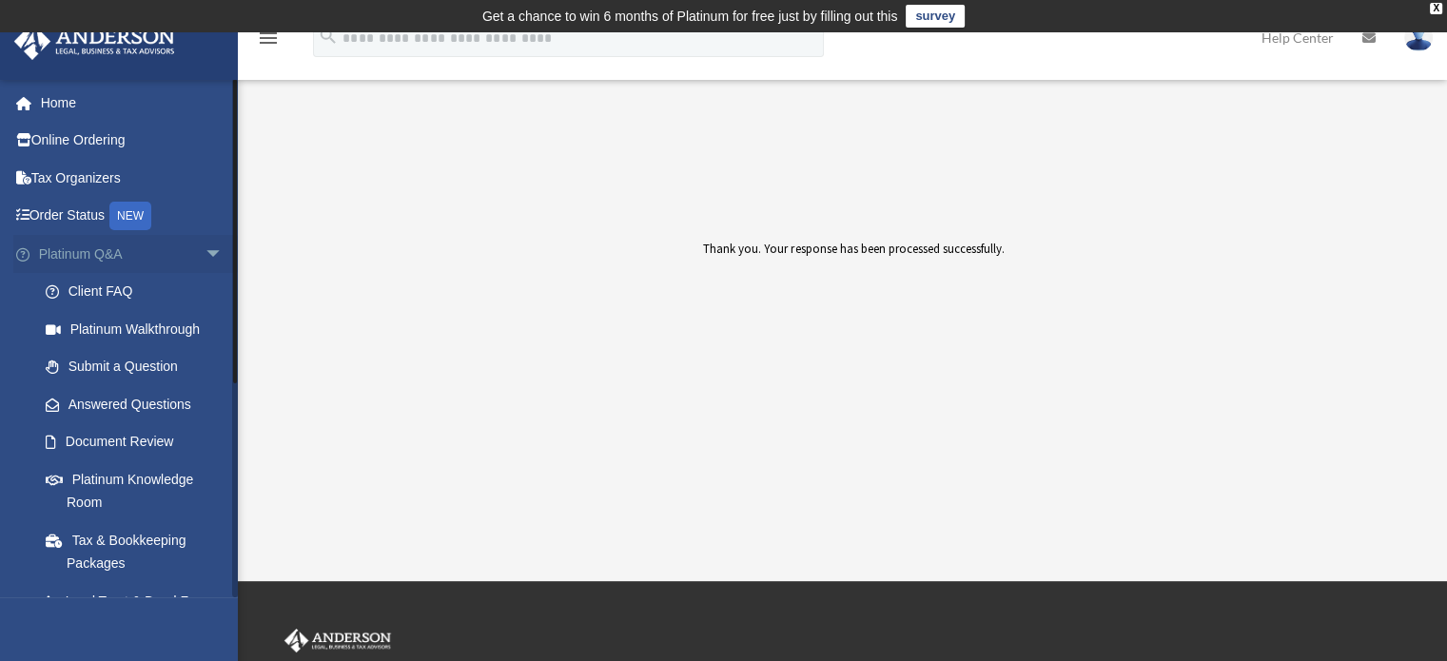
click at [205, 248] on span "arrow_drop_down" at bounding box center [224, 254] width 38 height 39
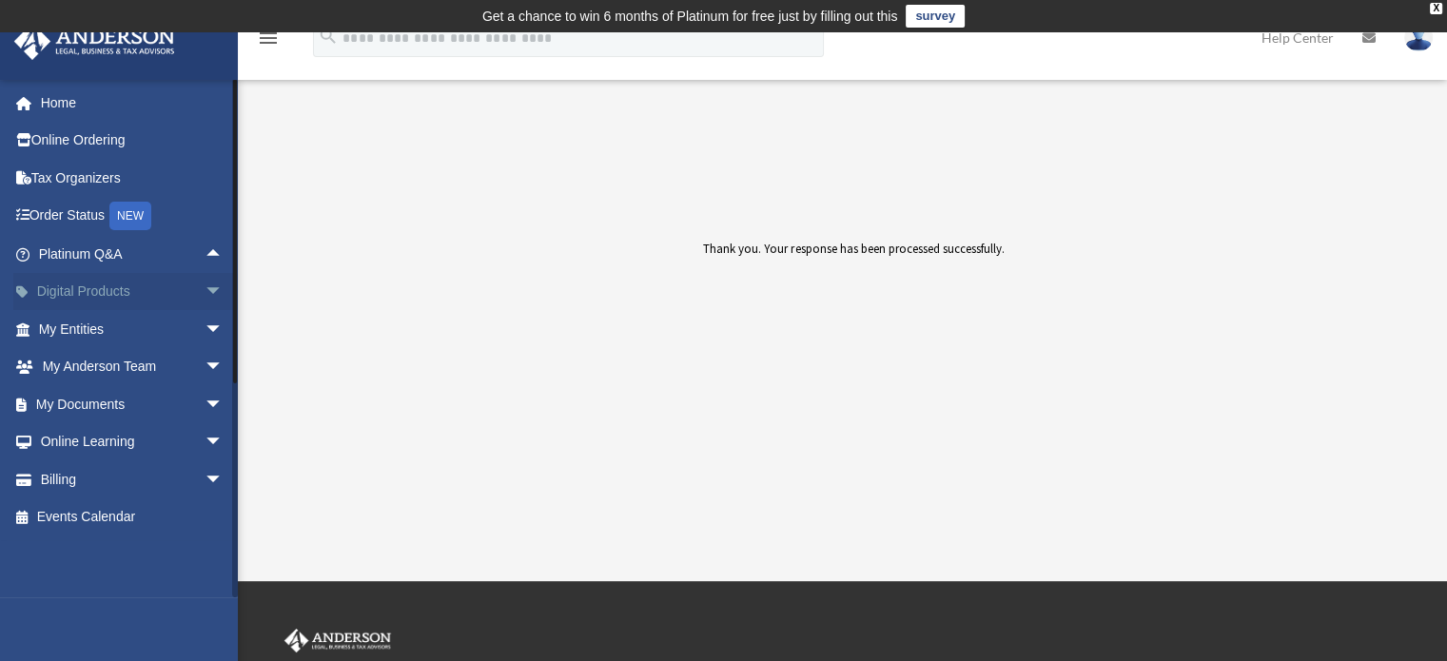
click at [205, 289] on span "arrow_drop_down" at bounding box center [224, 292] width 38 height 39
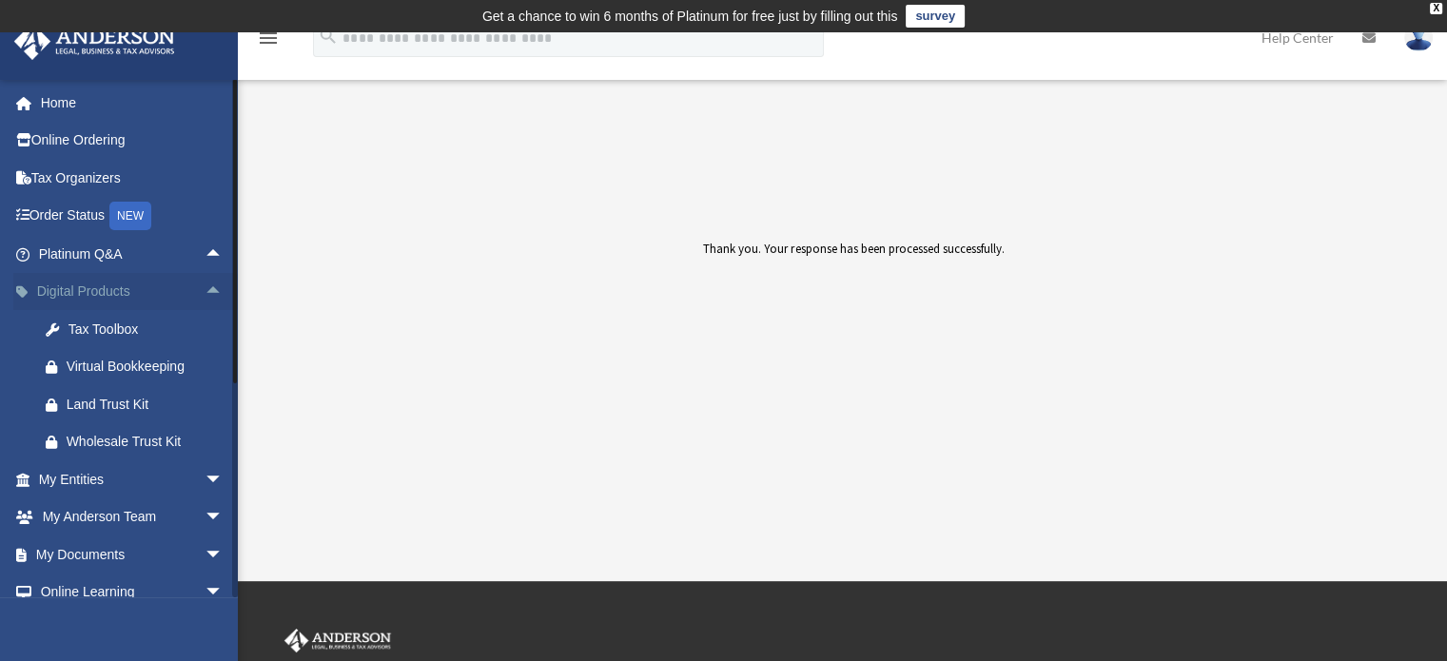
click at [110, 285] on link "Digital Products arrow_drop_up" at bounding box center [132, 292] width 239 height 38
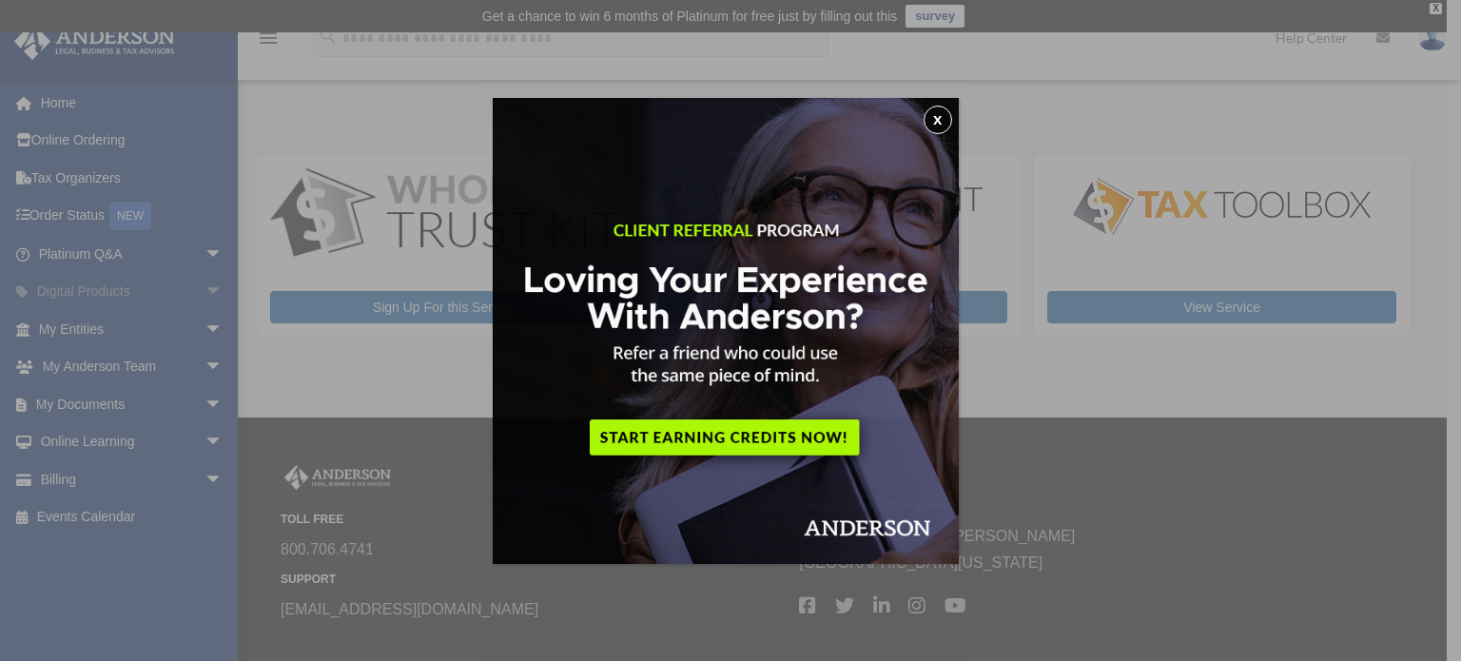
click at [194, 288] on div "x" at bounding box center [730, 330] width 1461 height 661
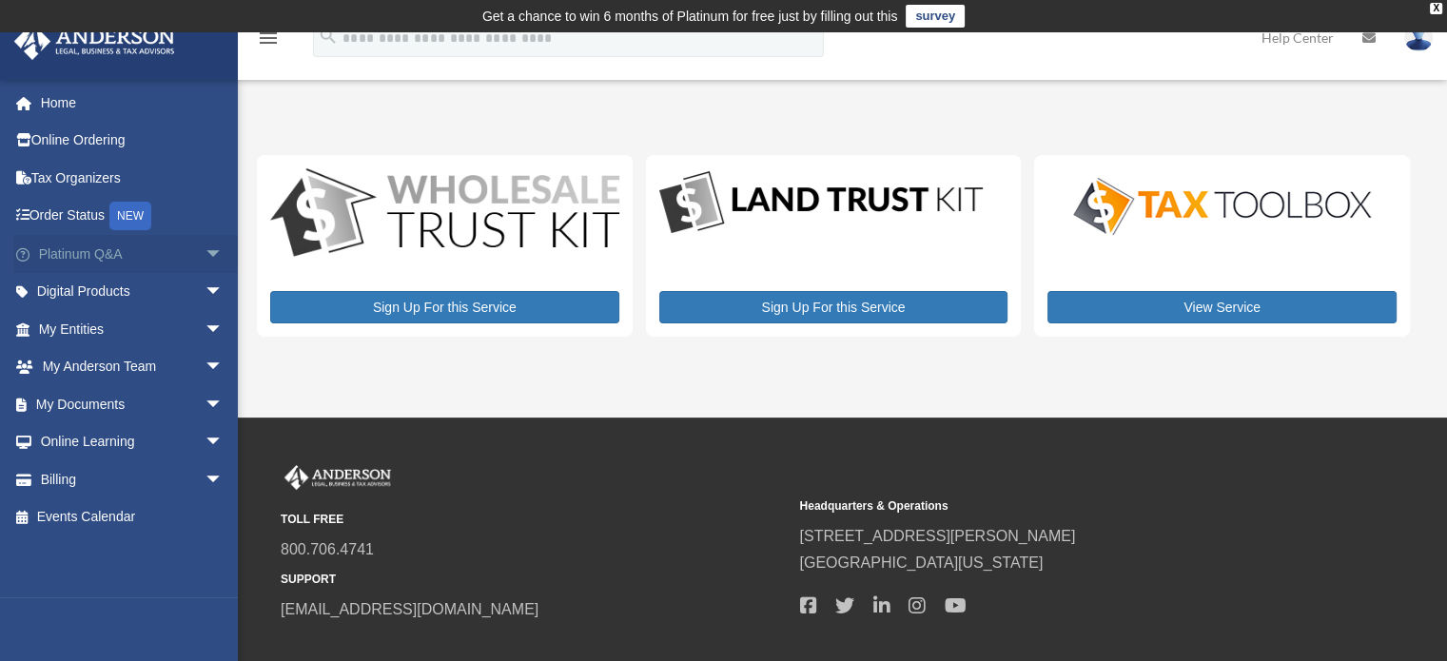
click at [208, 257] on span "arrow_drop_down" at bounding box center [224, 254] width 38 height 39
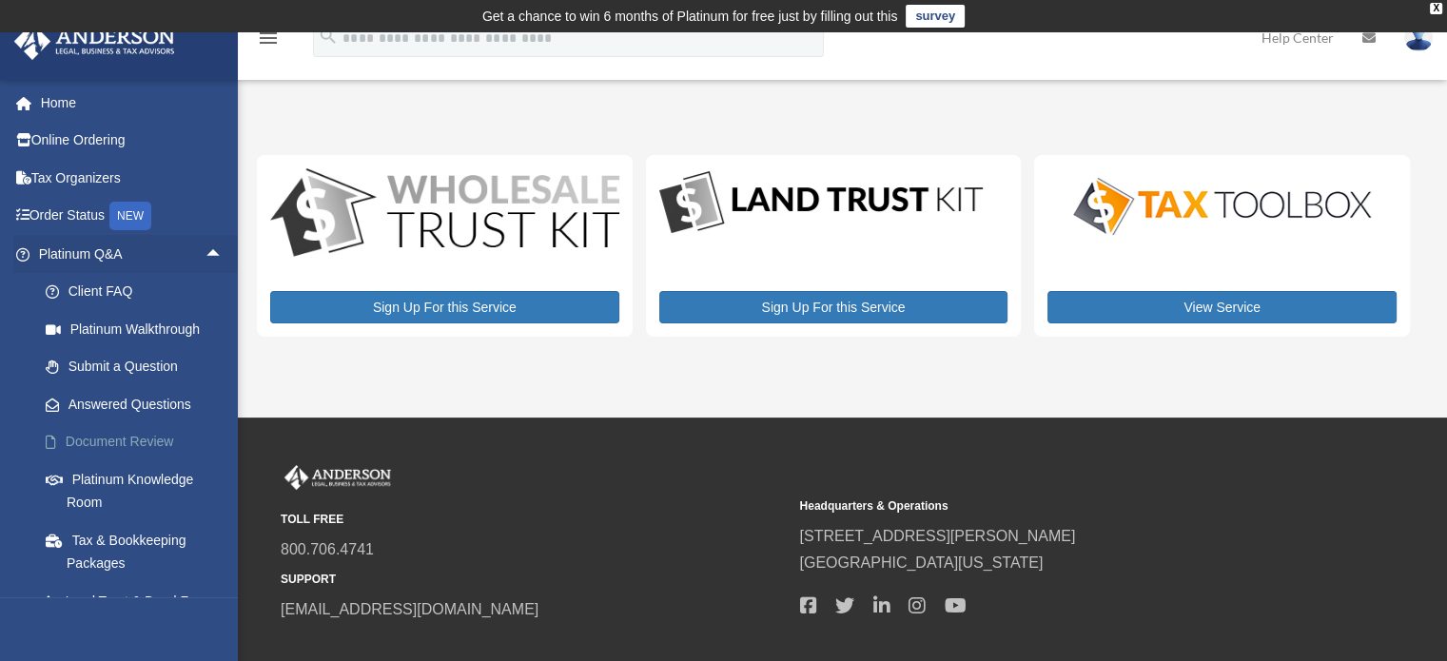
click at [141, 437] on link "Document Review" at bounding box center [139, 442] width 225 height 38
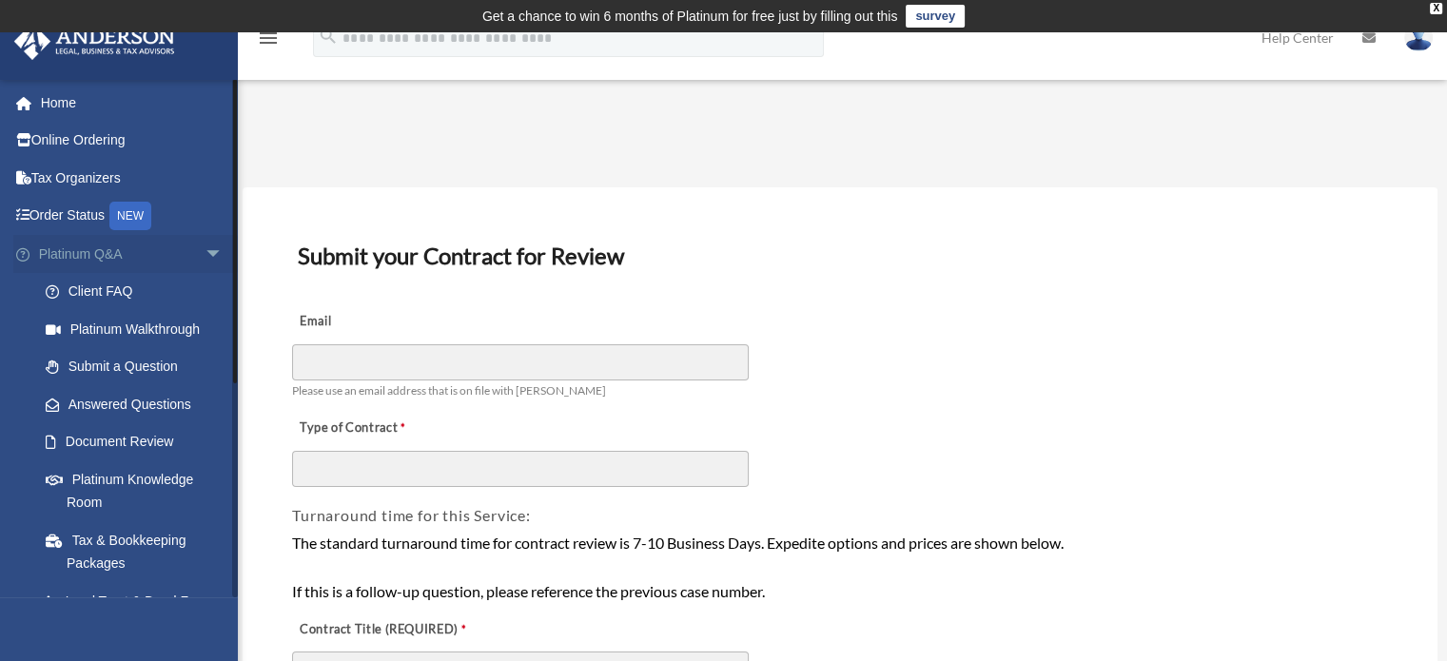
click at [205, 251] on span "arrow_drop_down" at bounding box center [224, 254] width 38 height 39
